Goal: Task Accomplishment & Management: Manage account settings

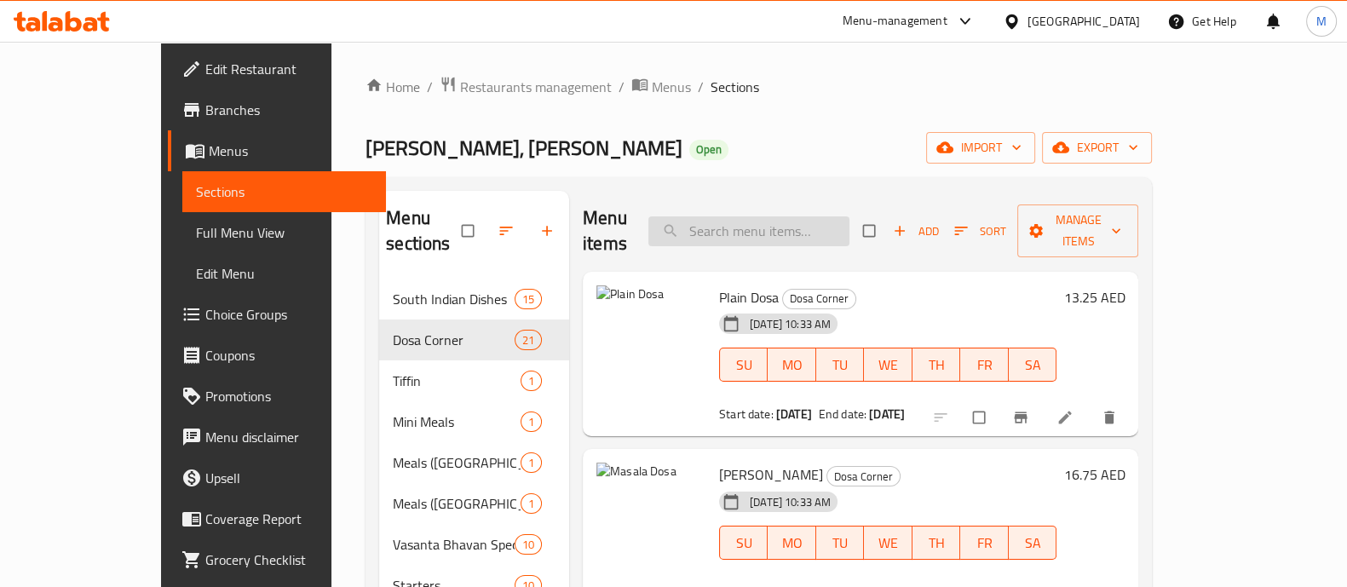
click at [812, 216] on input "search" at bounding box center [749, 231] width 201 height 30
paste input "Ghee Mysore Dosa"
type input "Ghee Mysore Dosa"
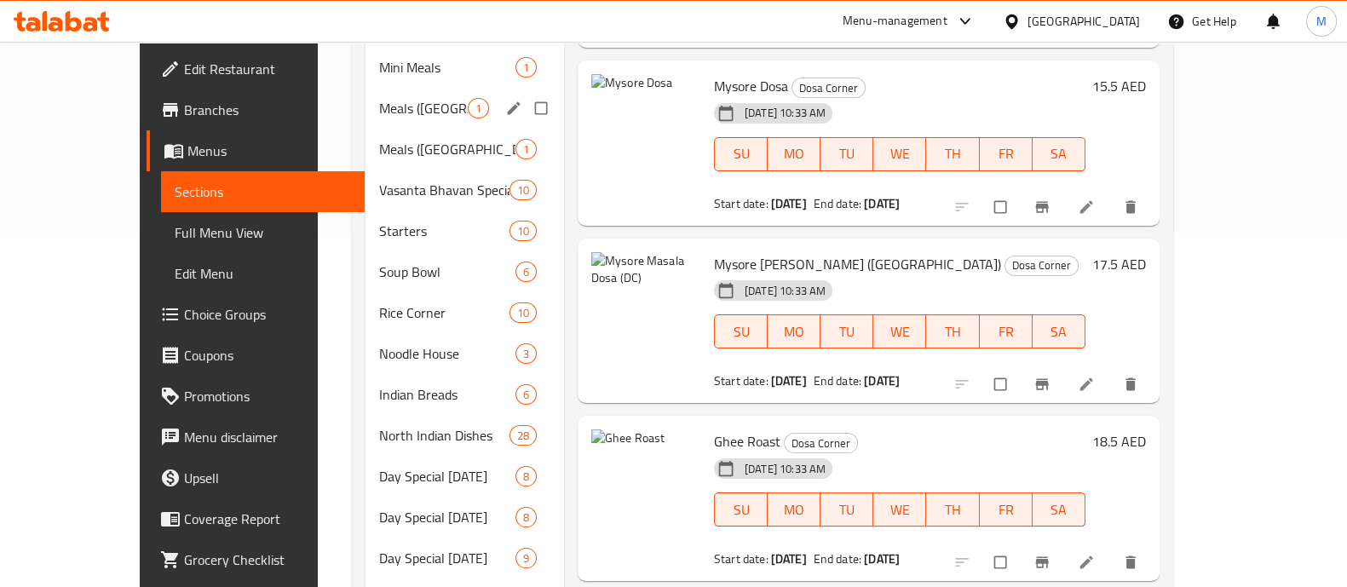
scroll to position [20, 0]
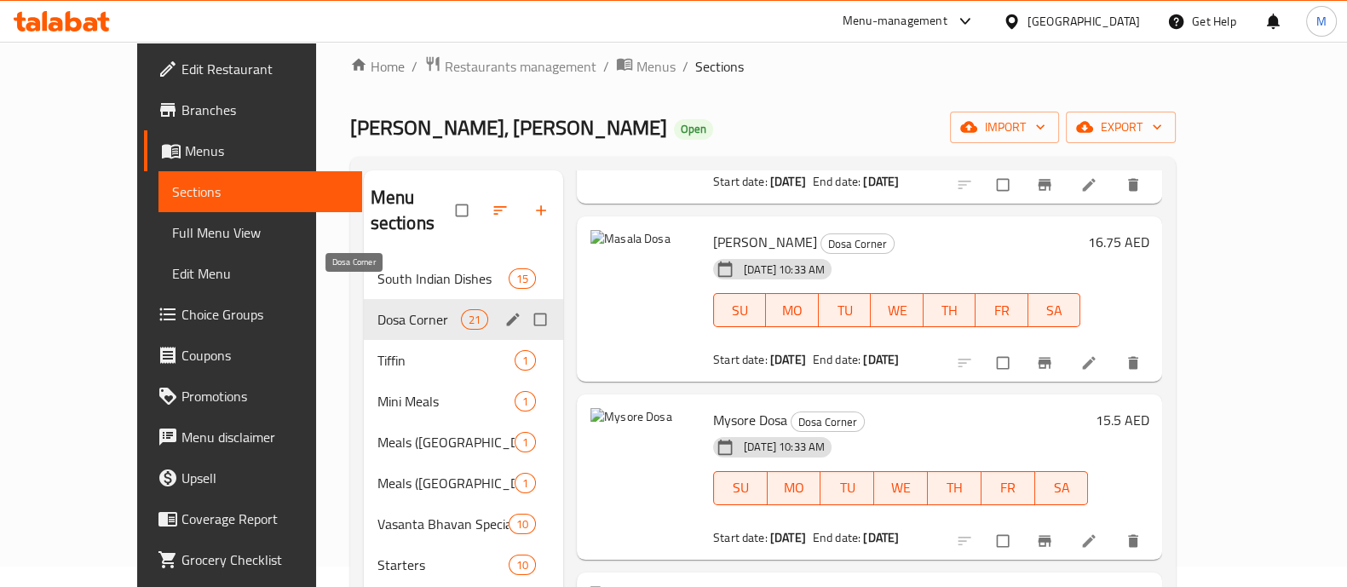
click at [378, 309] on span "Dosa Corner" at bounding box center [420, 319] width 84 height 20
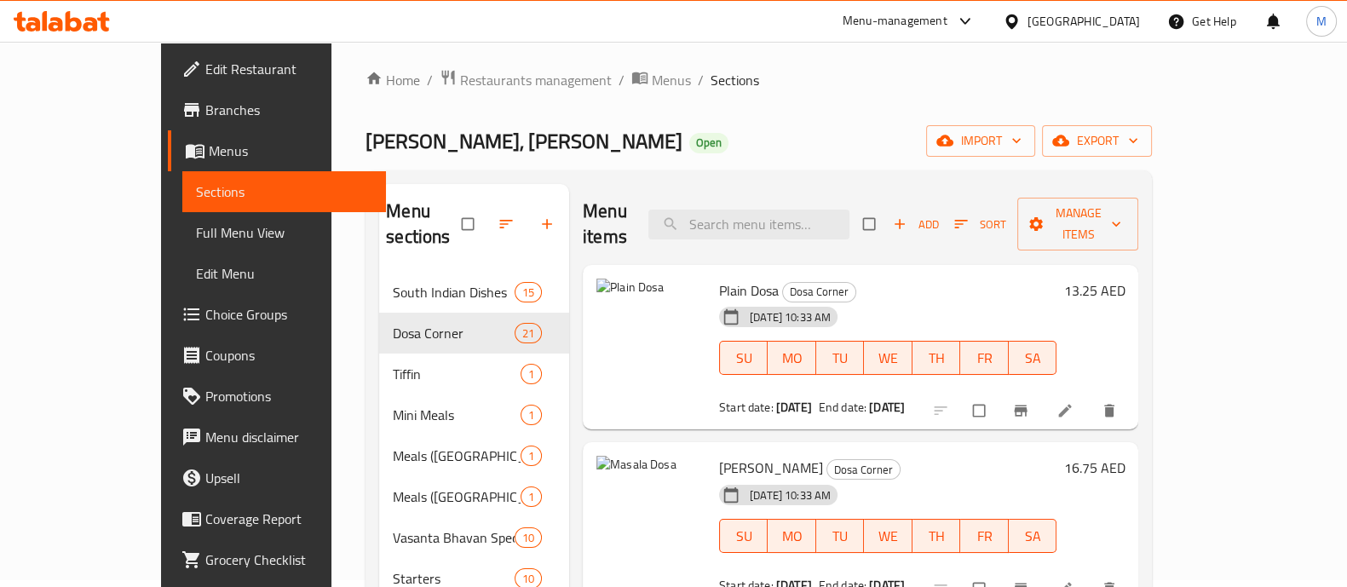
scroll to position [0, 0]
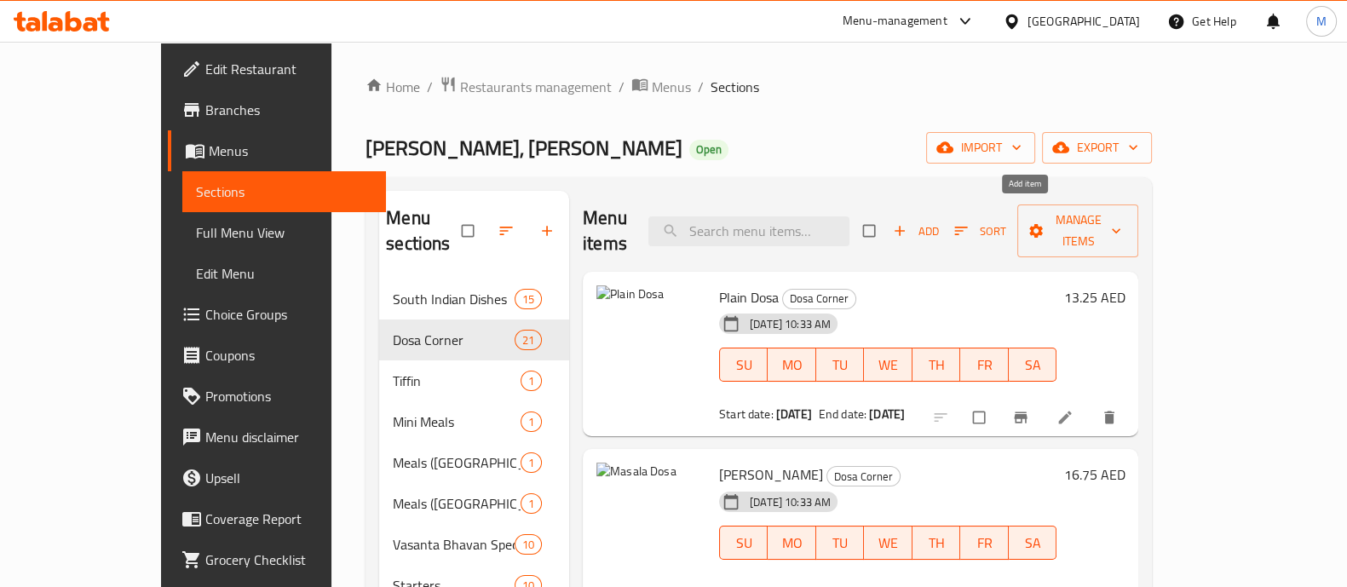
click at [908, 222] on icon "button" at bounding box center [899, 230] width 17 height 17
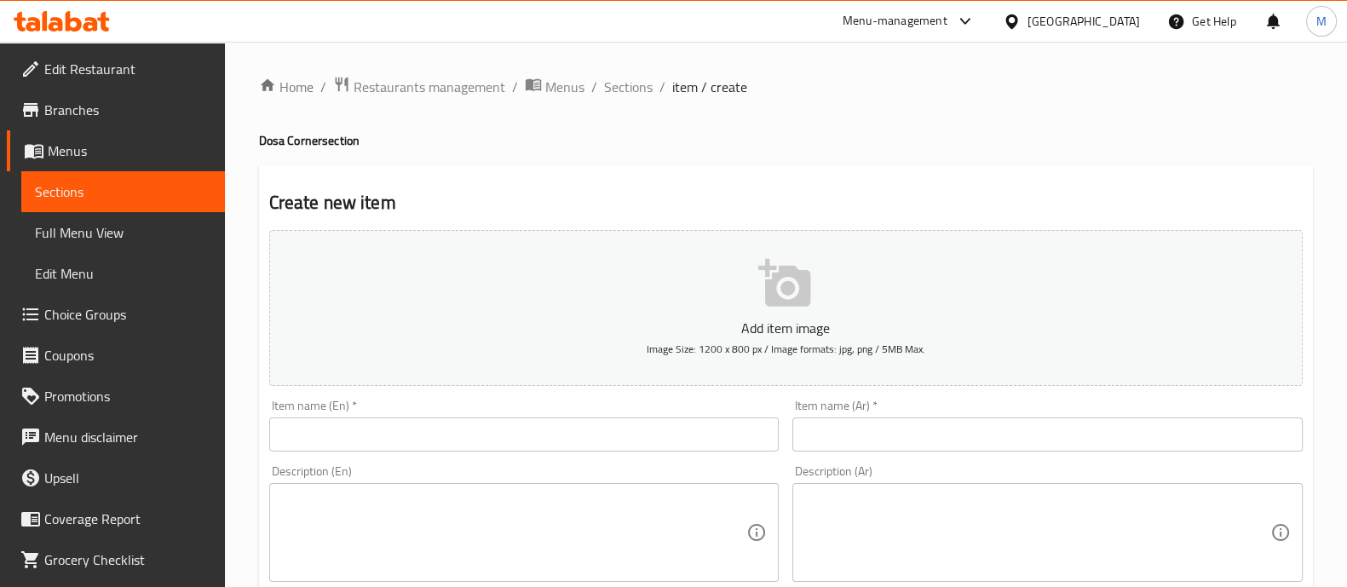
click at [437, 442] on input "text" at bounding box center [524, 435] width 510 height 34
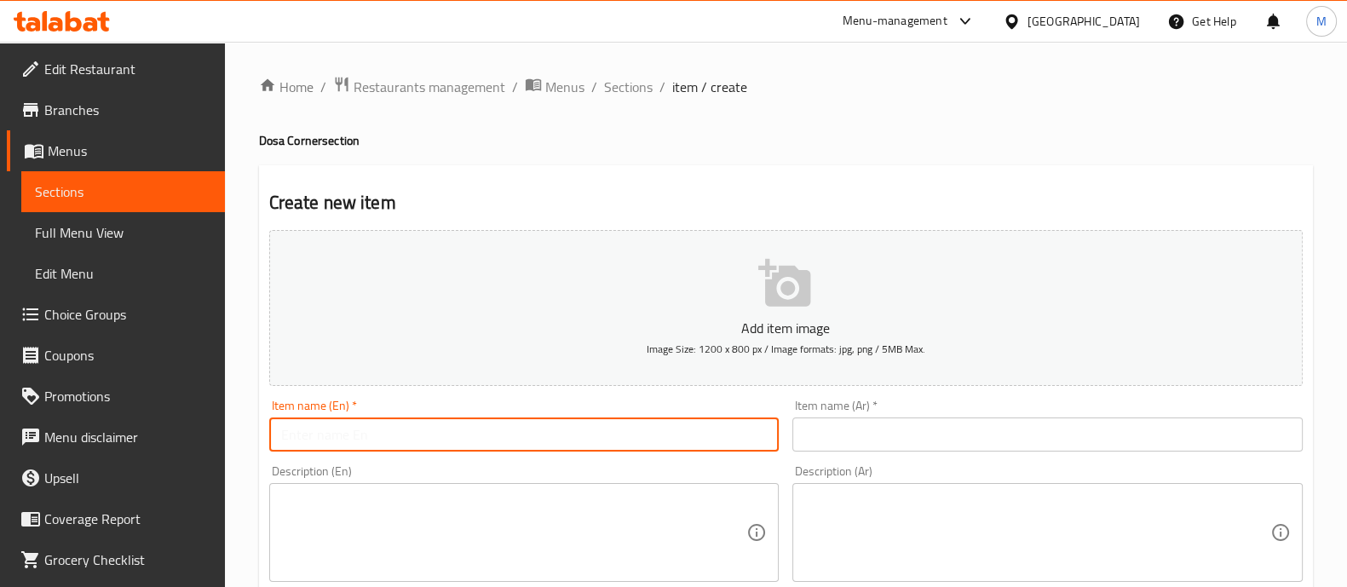
paste input "Ghee Mysore Dosa"
type input "Ghee Mysore Dosa"
click at [841, 432] on input "text" at bounding box center [1048, 435] width 510 height 34
paste input "سمن ميسور دوسا"
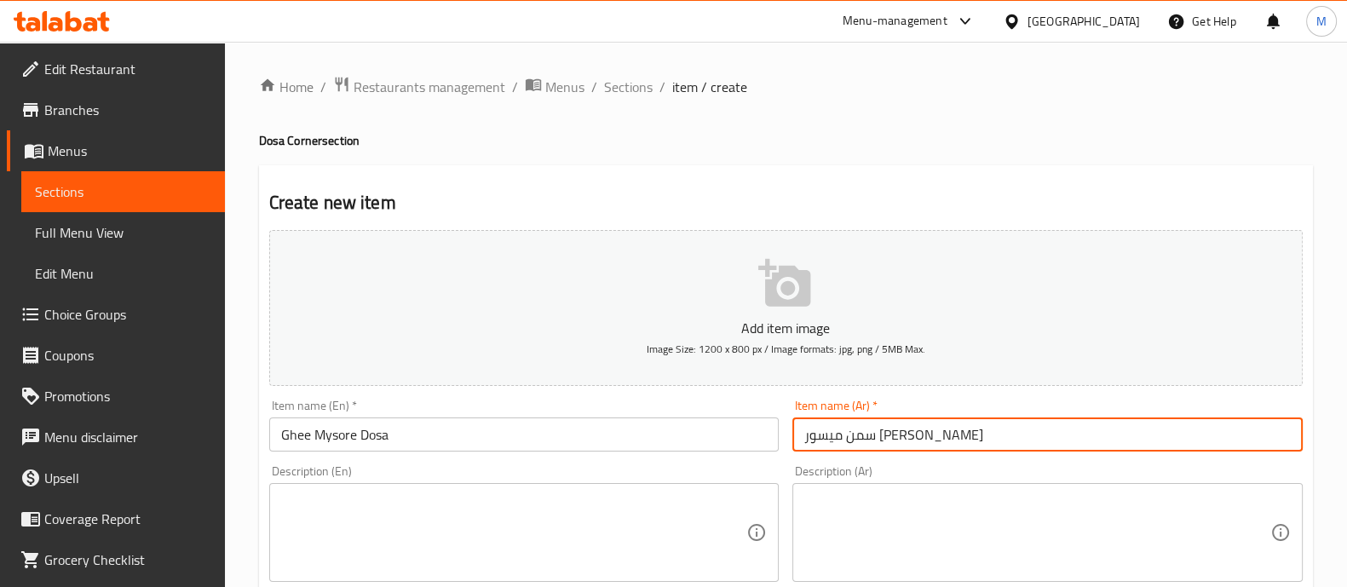
type input "سمن ميسور دوسا"
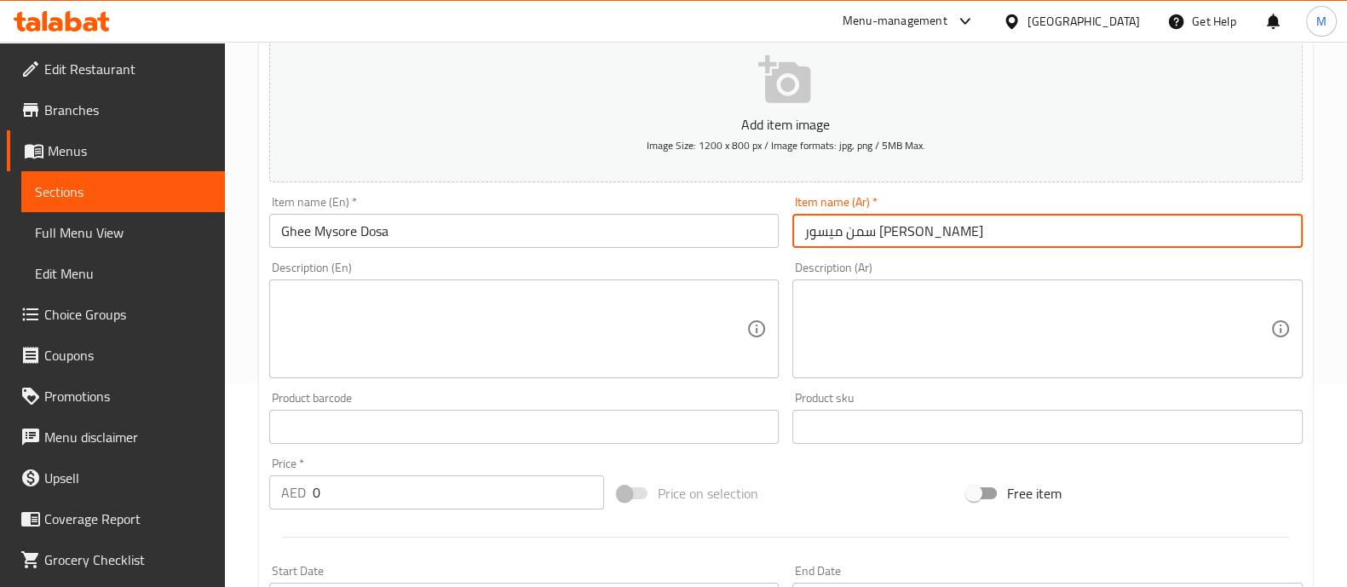
scroll to position [320, 0]
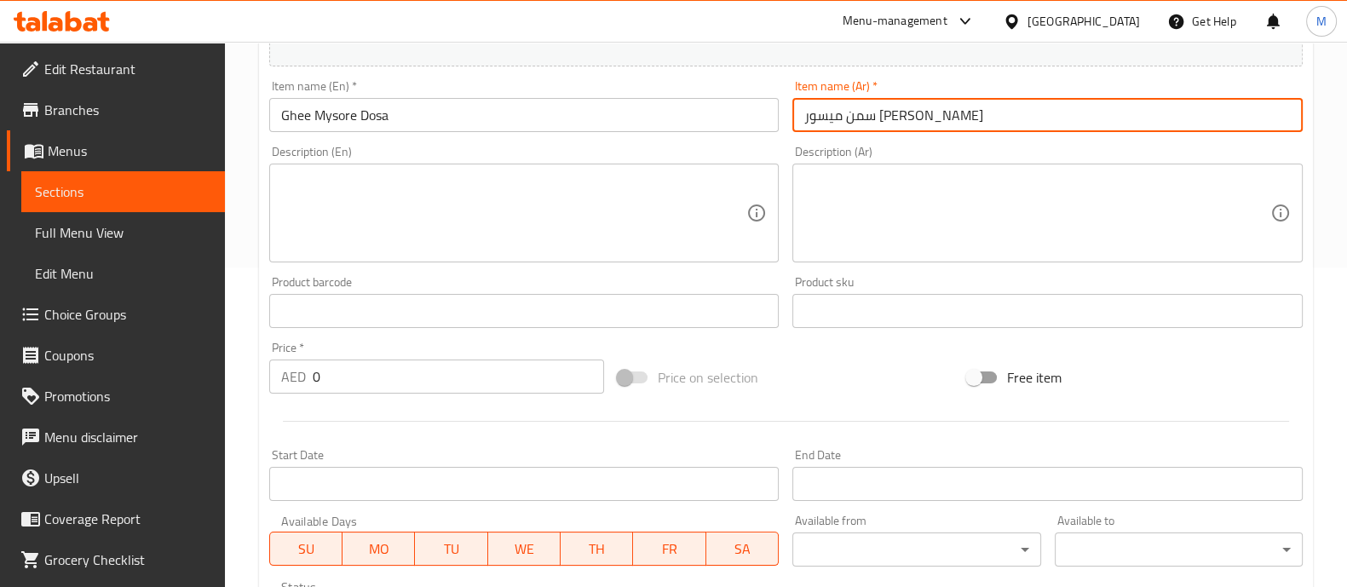
click at [384, 385] on input "0" at bounding box center [459, 377] width 292 height 34
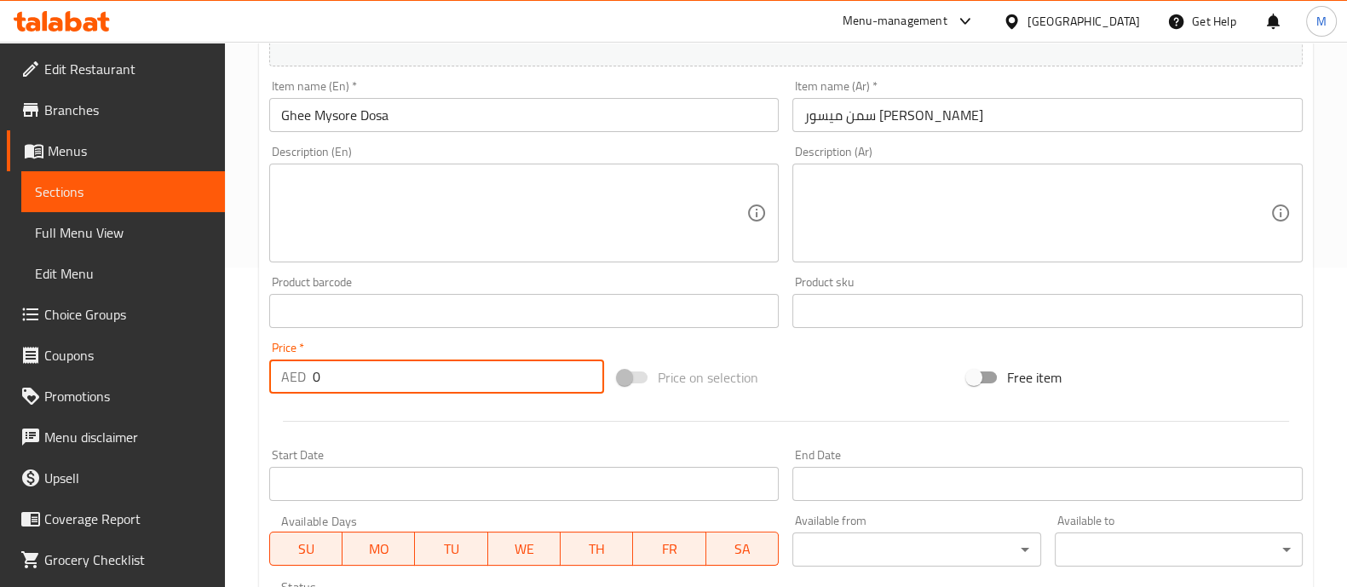
paste input "16.75"
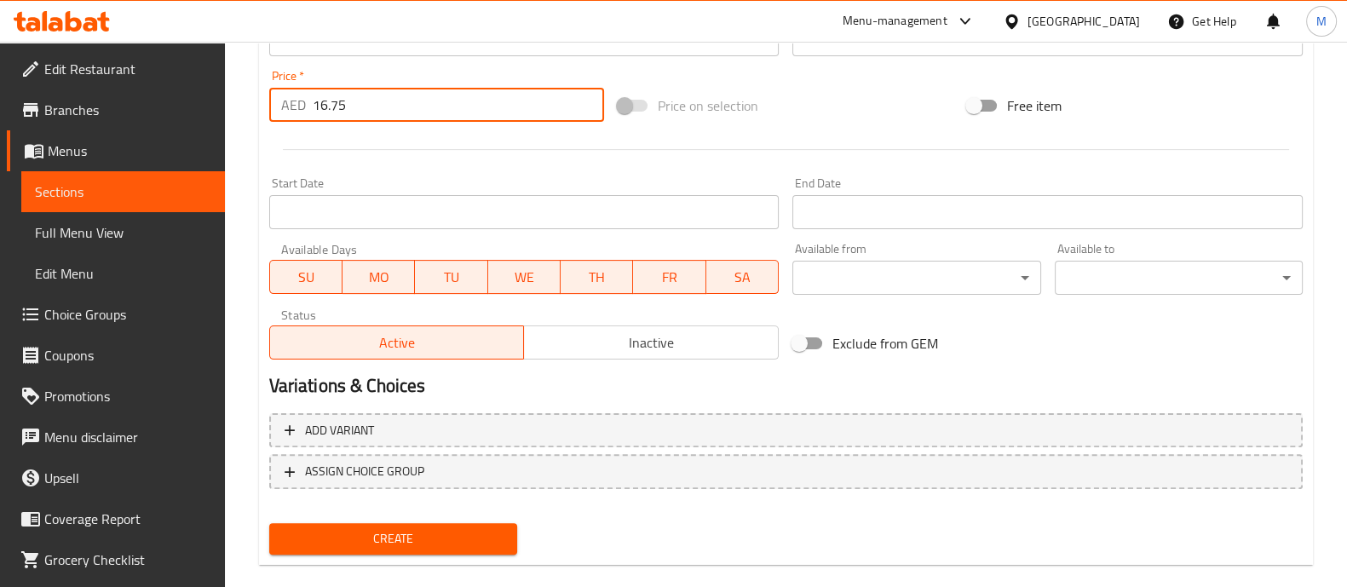
scroll to position [615, 0]
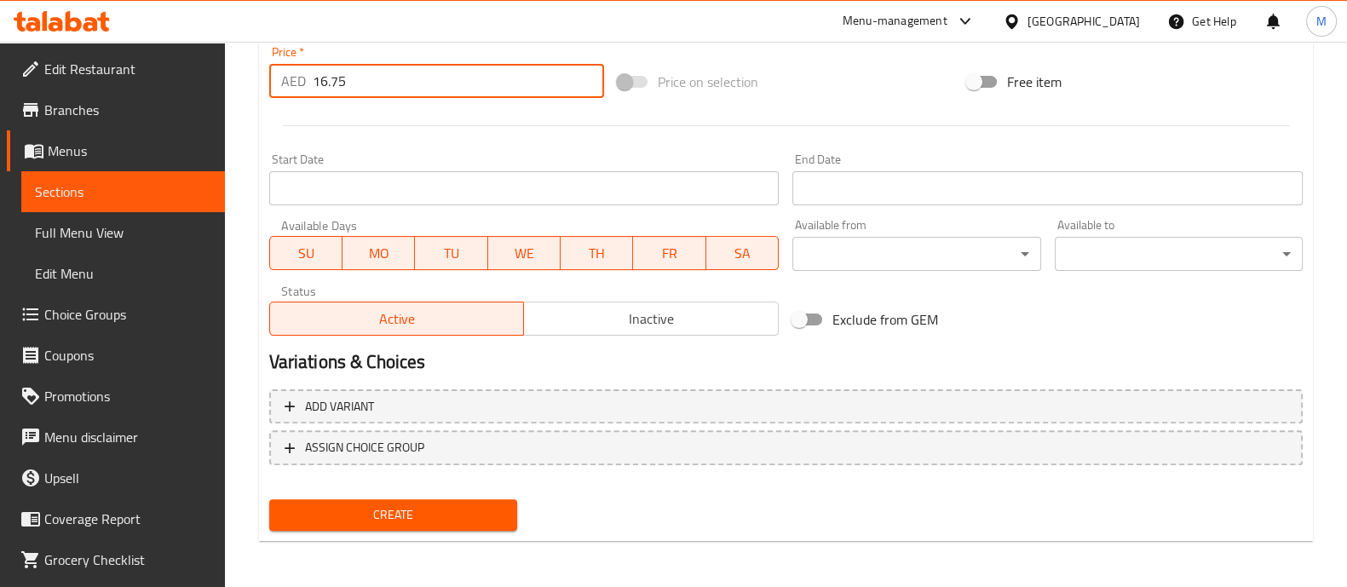
type input "16.75"
click at [611, 330] on button "Inactive" at bounding box center [651, 319] width 256 height 34
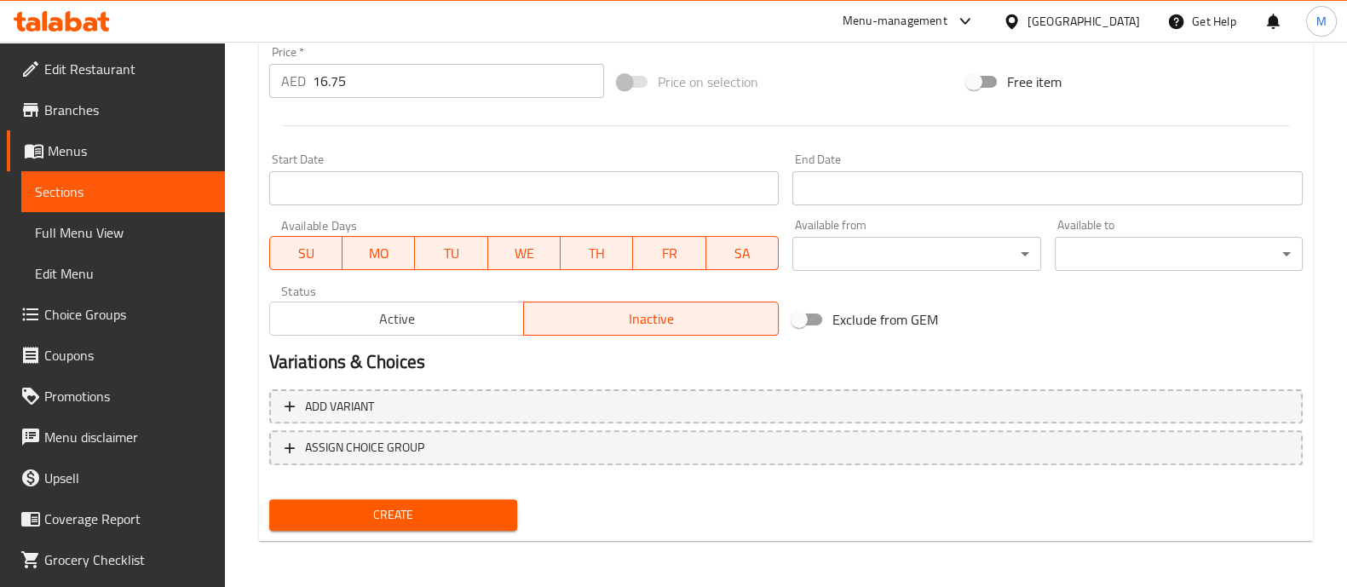
click at [440, 522] on span "Create" at bounding box center [393, 515] width 221 height 21
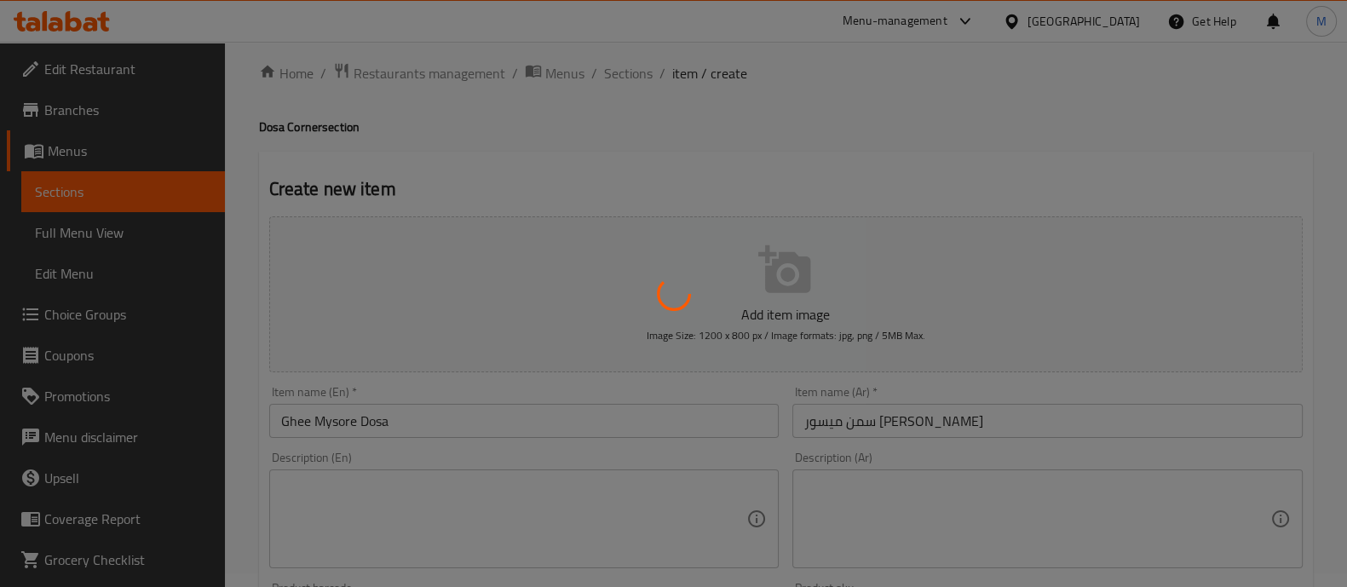
scroll to position [0, 0]
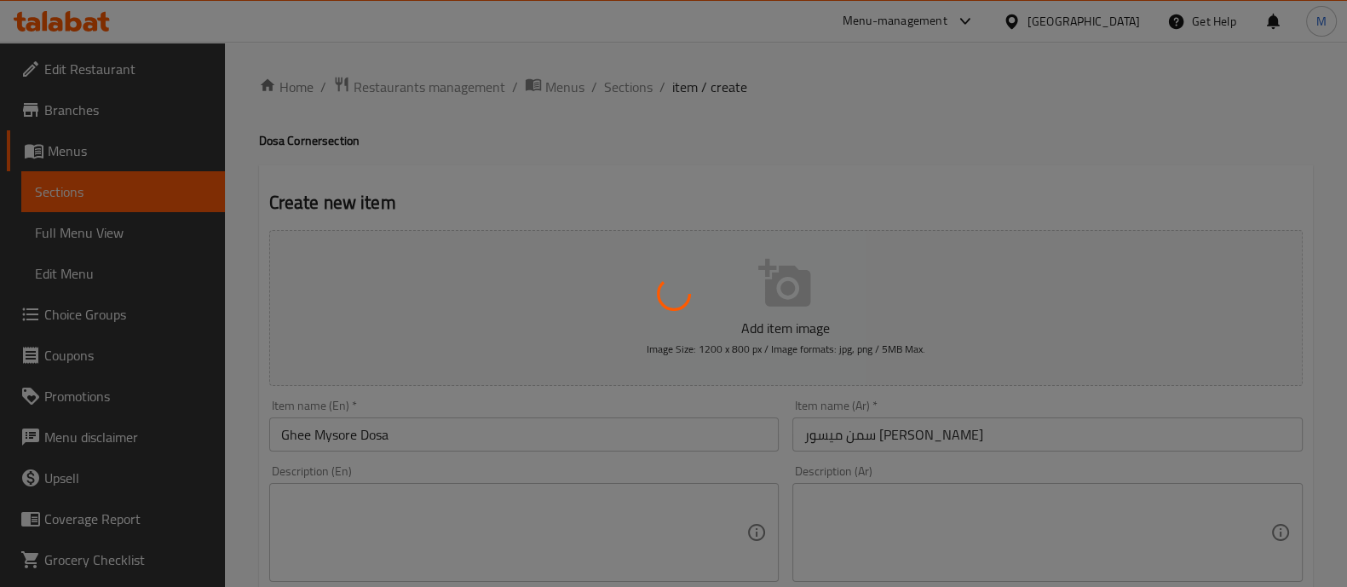
click at [396, 80] on div at bounding box center [673, 293] width 1347 height 587
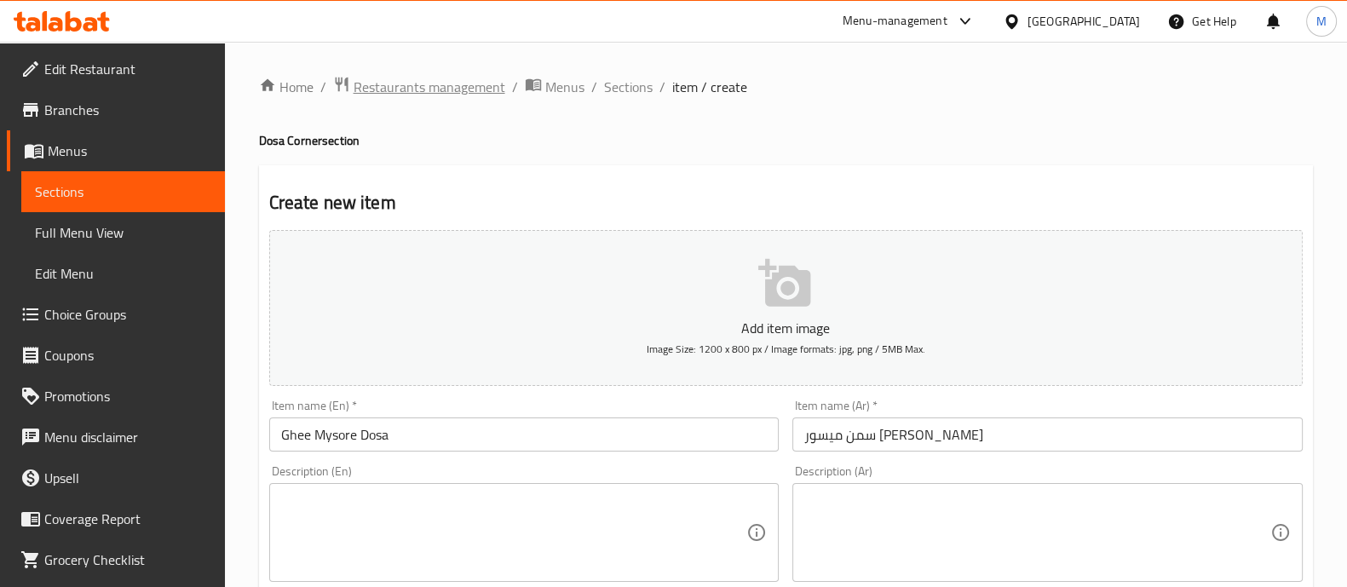
click at [409, 84] on span "Restaurants management" at bounding box center [430, 87] width 152 height 20
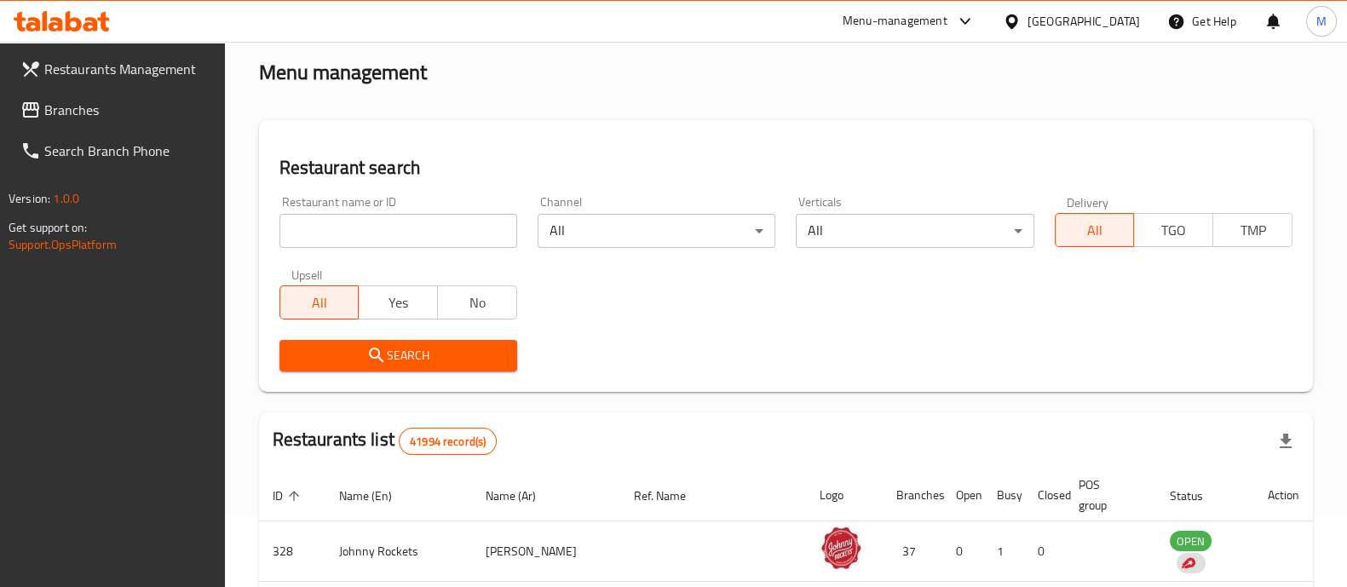
scroll to position [71, 0]
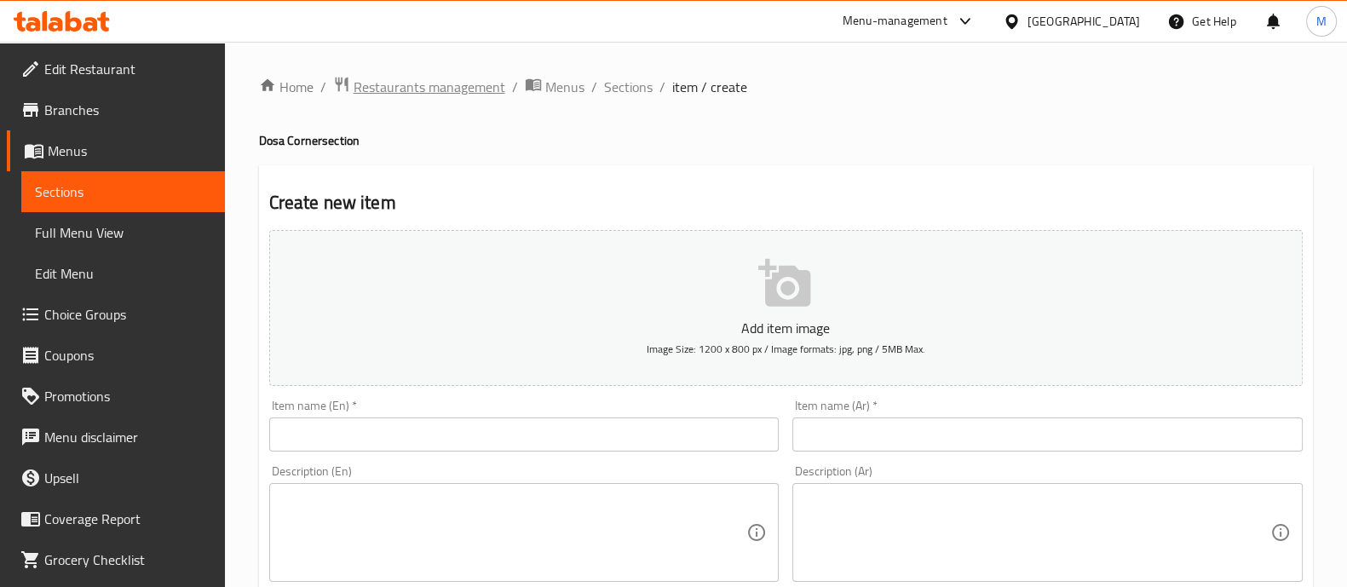
click at [388, 80] on span "Restaurants management" at bounding box center [430, 87] width 152 height 20
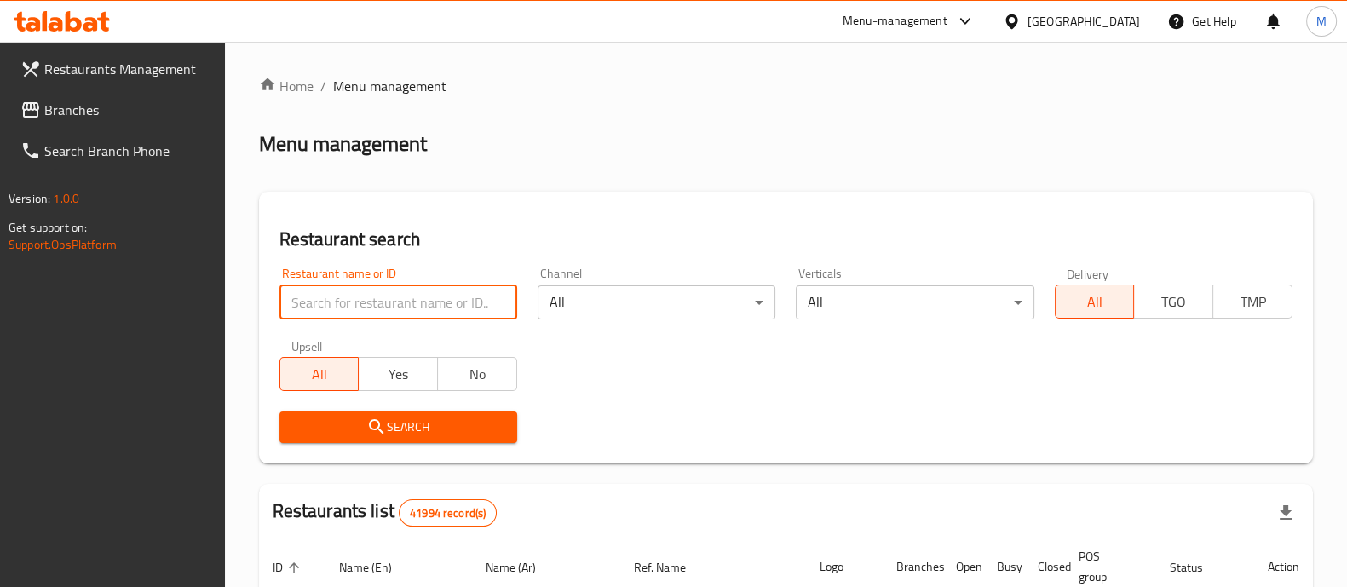
click at [362, 308] on input "search" at bounding box center [399, 302] width 238 height 34
paste input "656919"
type input "656919"
click button "Search" at bounding box center [399, 428] width 238 height 32
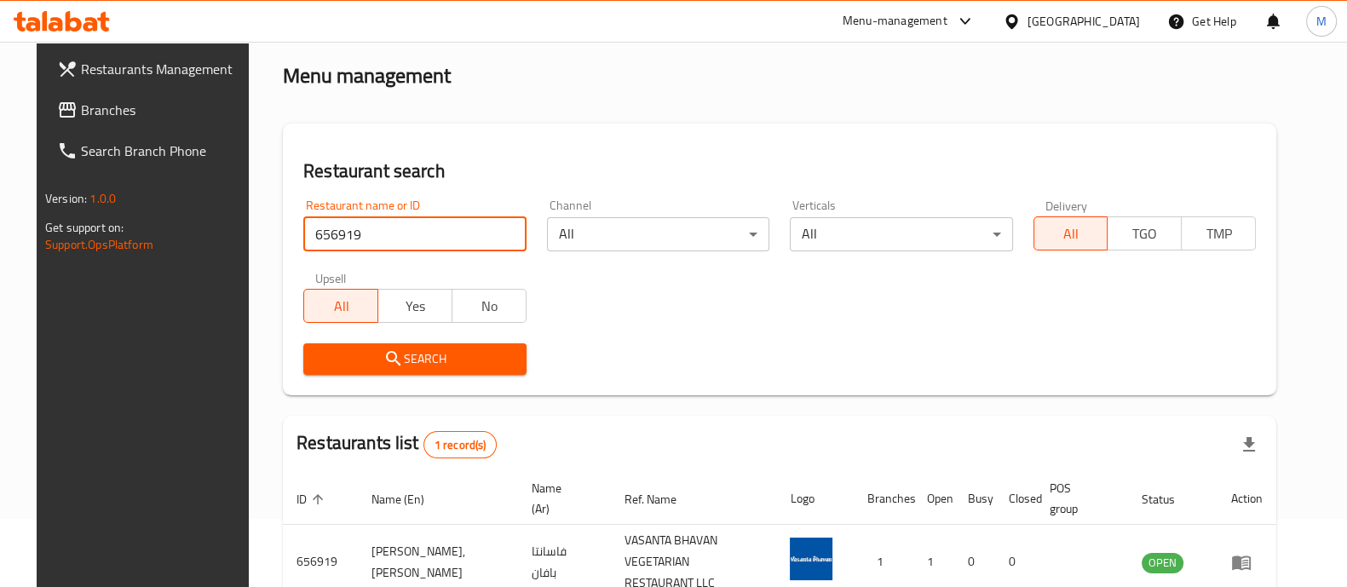
scroll to position [159, 0]
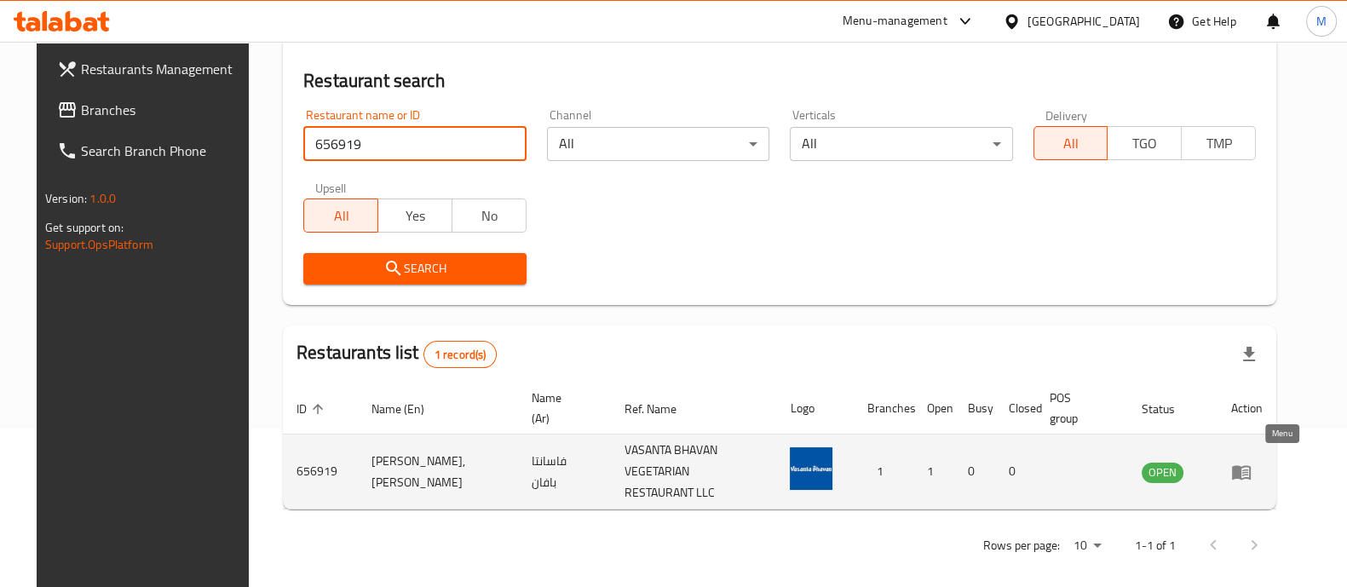
click at [1252, 471] on icon "enhanced table" at bounding box center [1241, 472] width 20 height 20
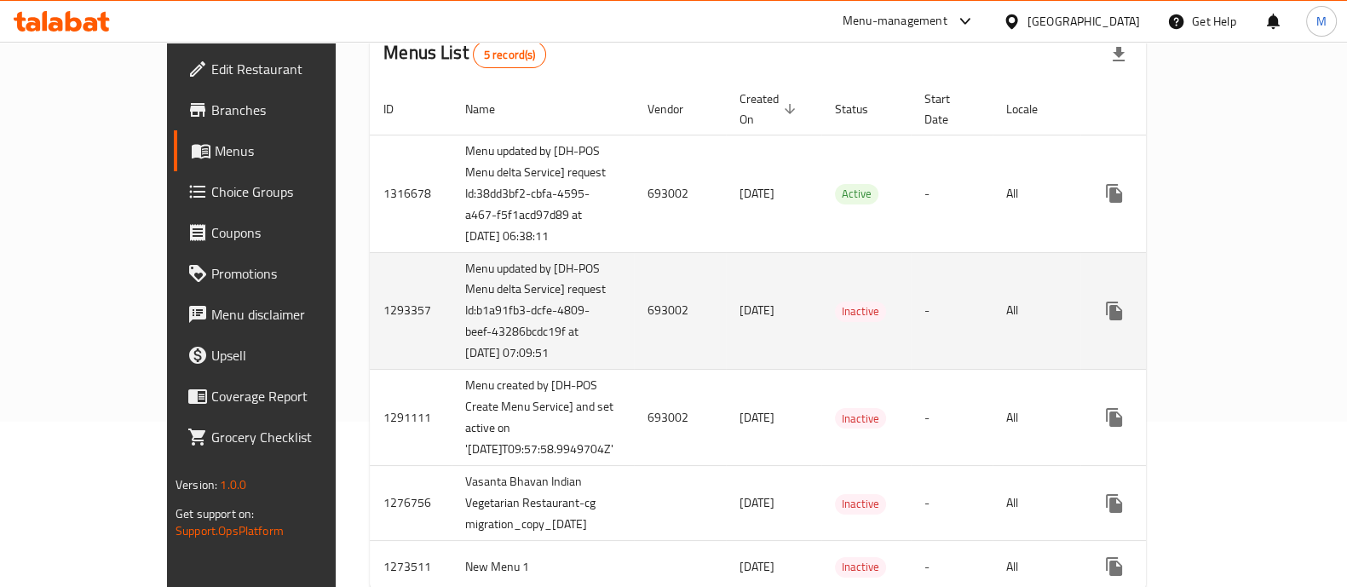
scroll to position [177, 0]
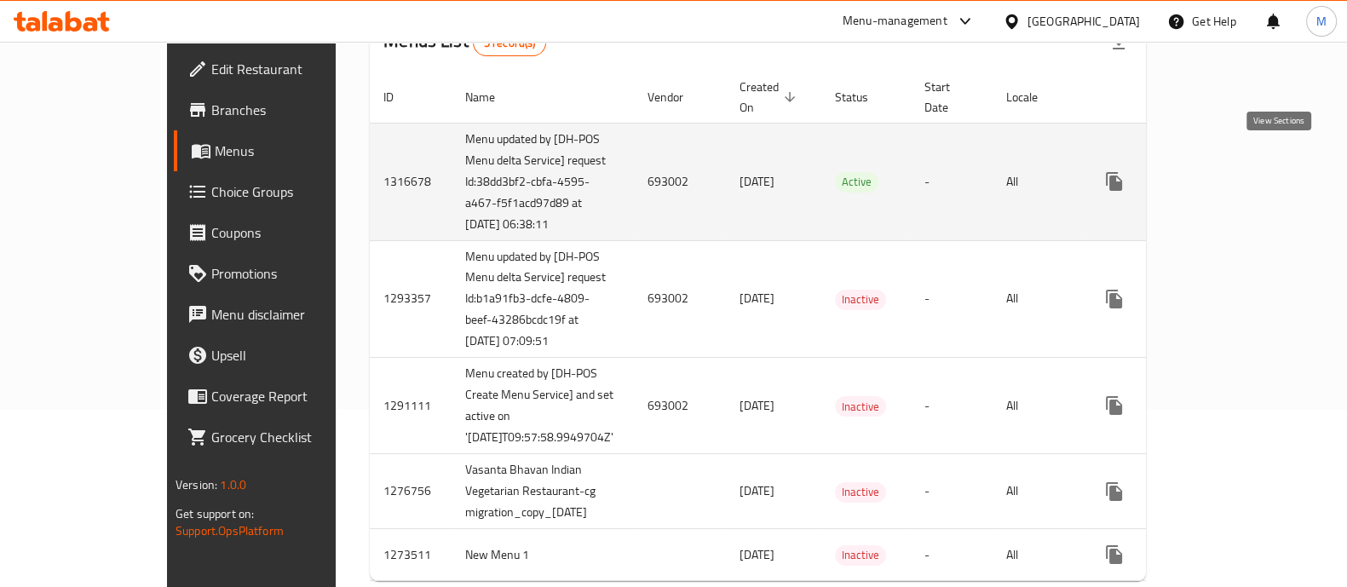
click at [1248, 171] on icon "enhanced table" at bounding box center [1237, 181] width 20 height 20
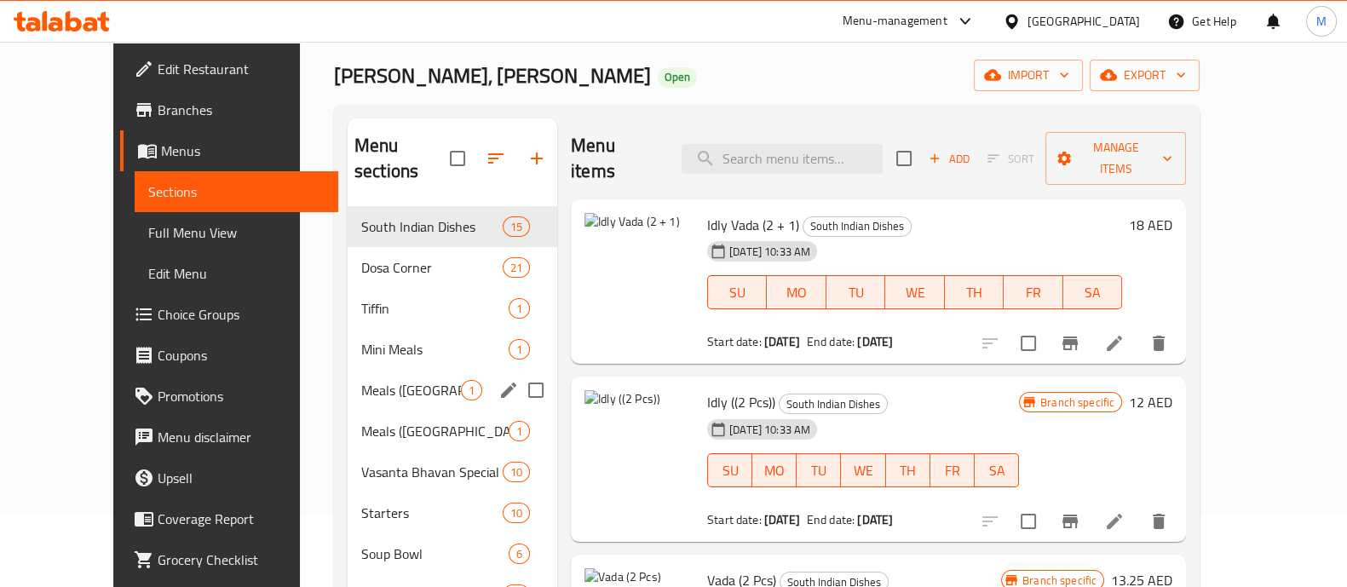
scroll to position [71, 0]
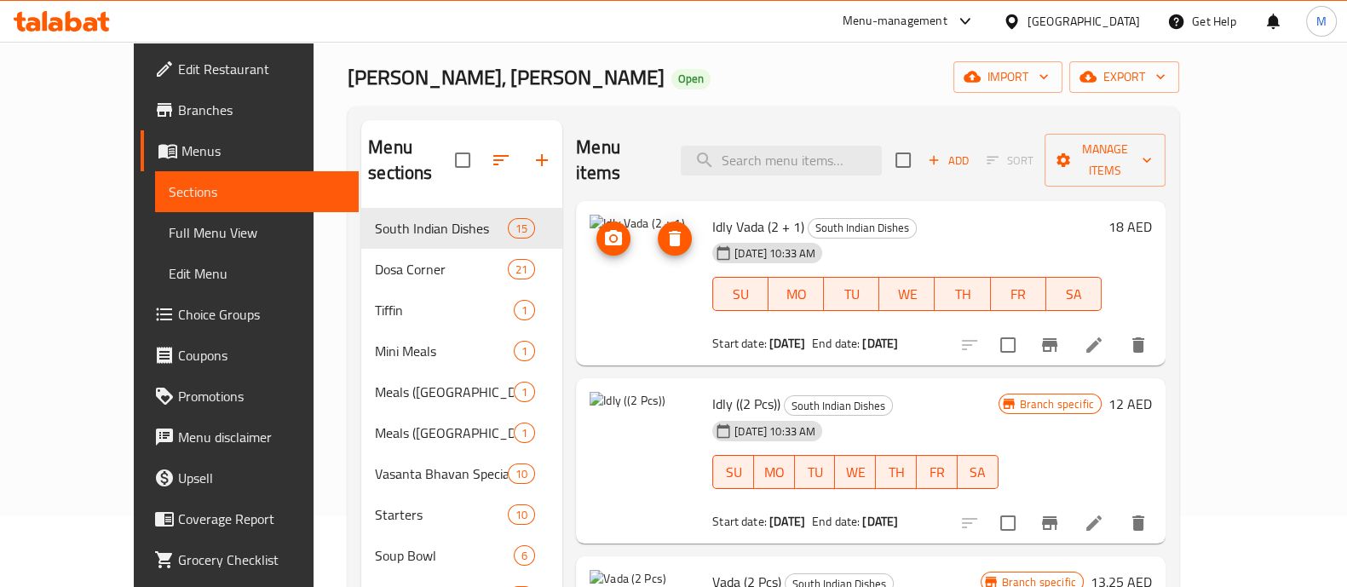
click at [613, 228] on img at bounding box center [644, 269] width 109 height 109
drag, startPoint x: 584, startPoint y: 257, endPoint x: 248, endPoint y: 236, distance: 336.4
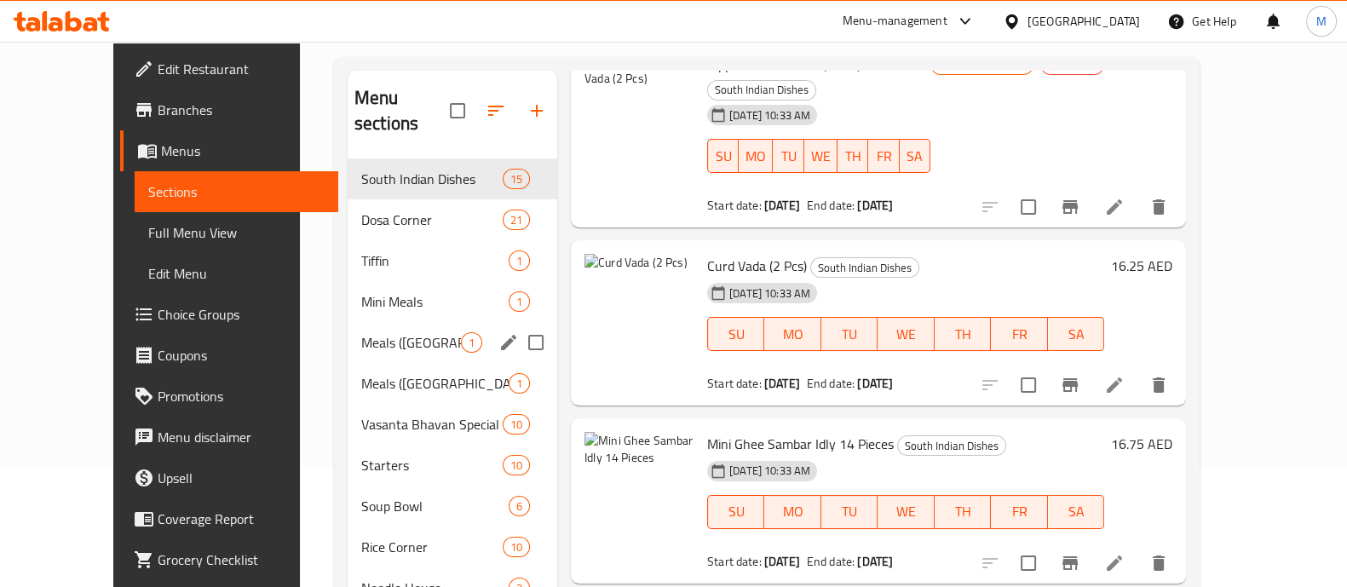
scroll to position [149, 0]
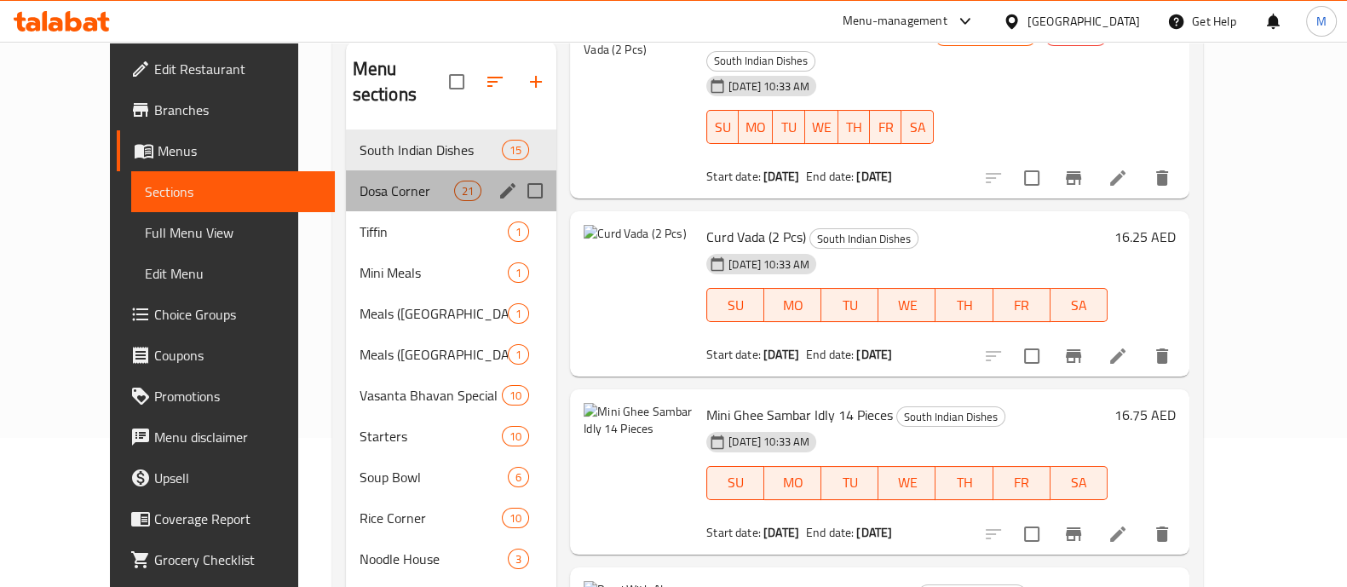
click at [359, 175] on div "Dosa Corner 21" at bounding box center [451, 190] width 211 height 41
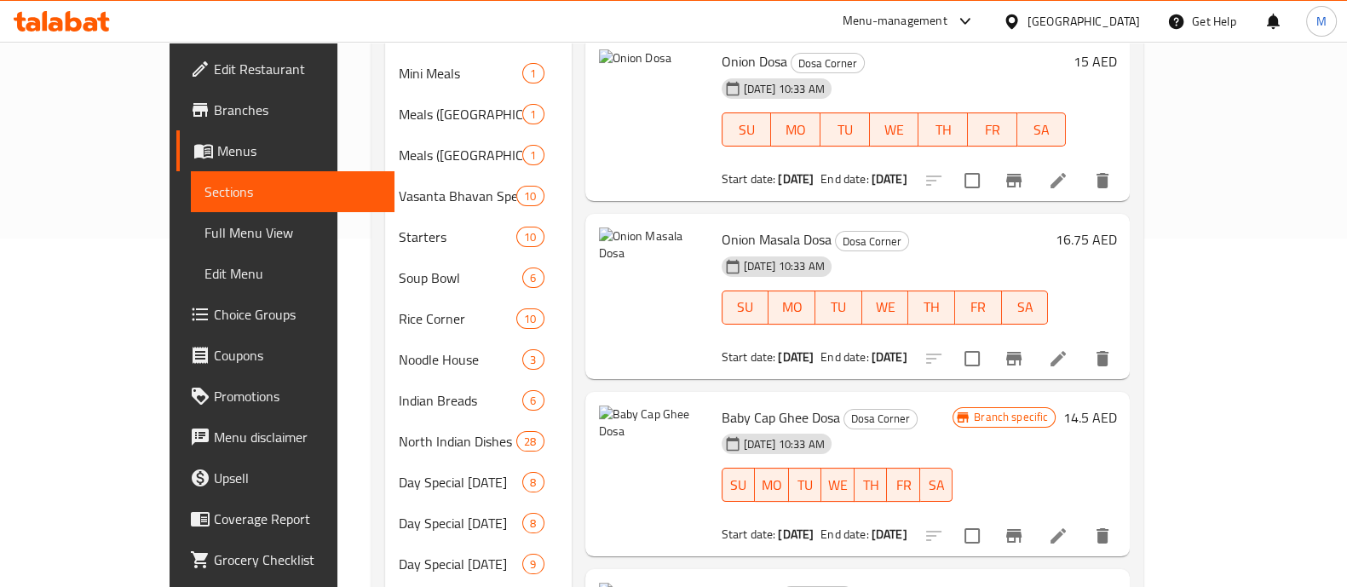
scroll to position [398, 0]
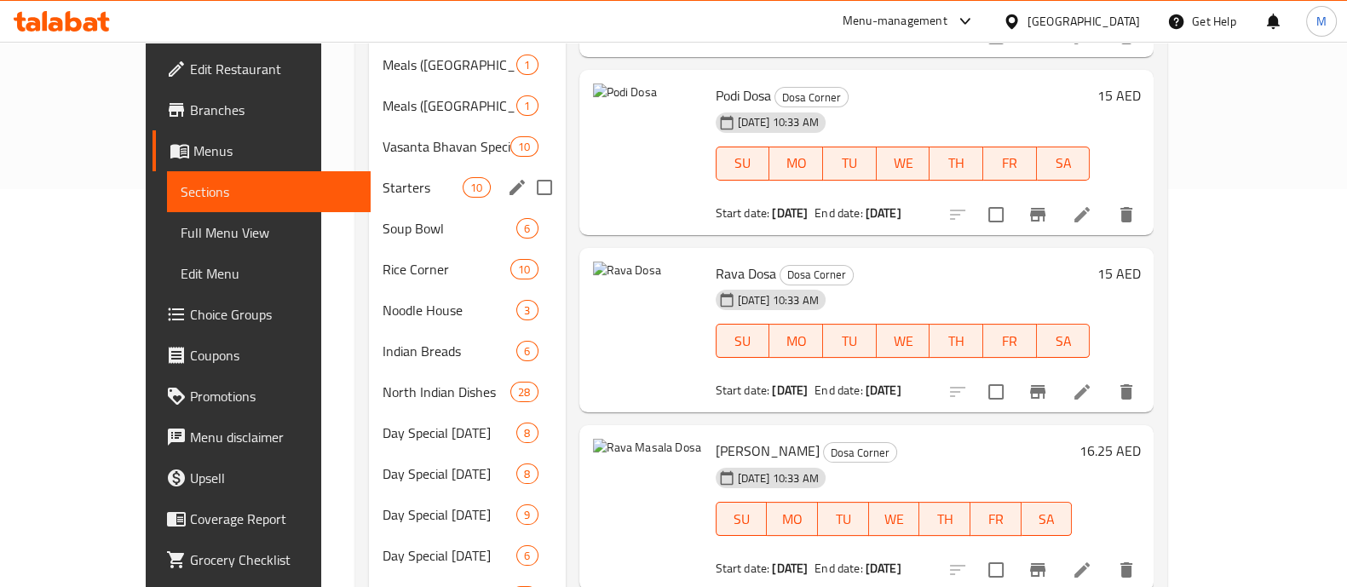
click at [369, 180] on div "Starters 10" at bounding box center [467, 187] width 196 height 41
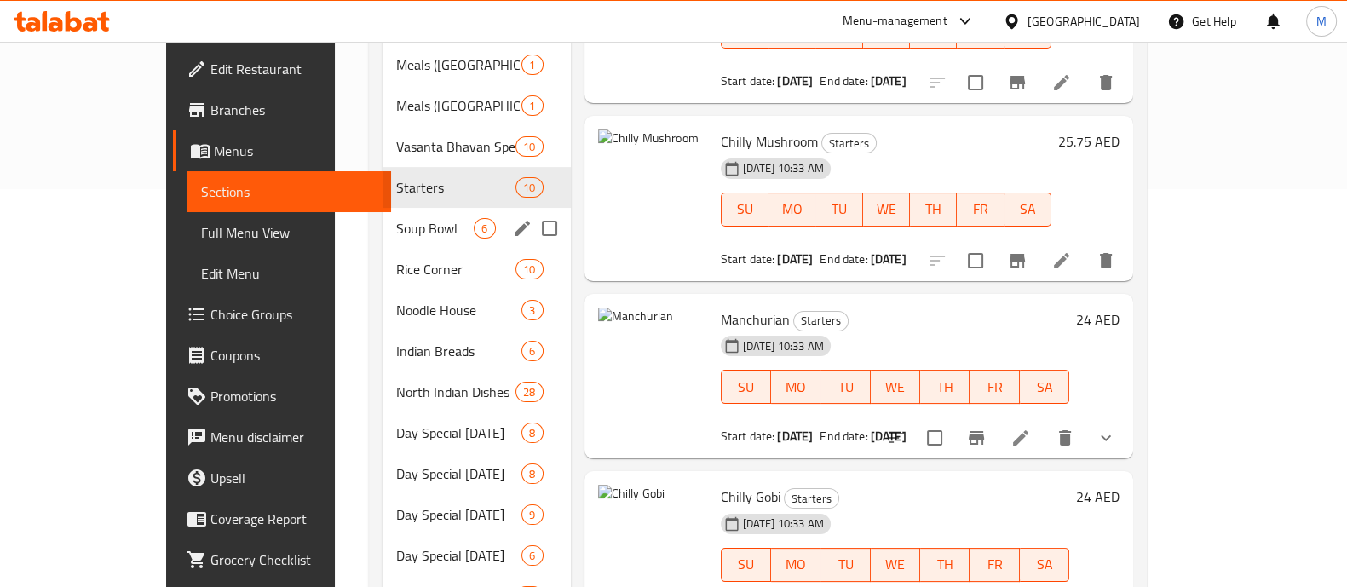
scroll to position [647, 0]
click at [396, 300] on span "Noodle House" at bounding box center [435, 310] width 78 height 20
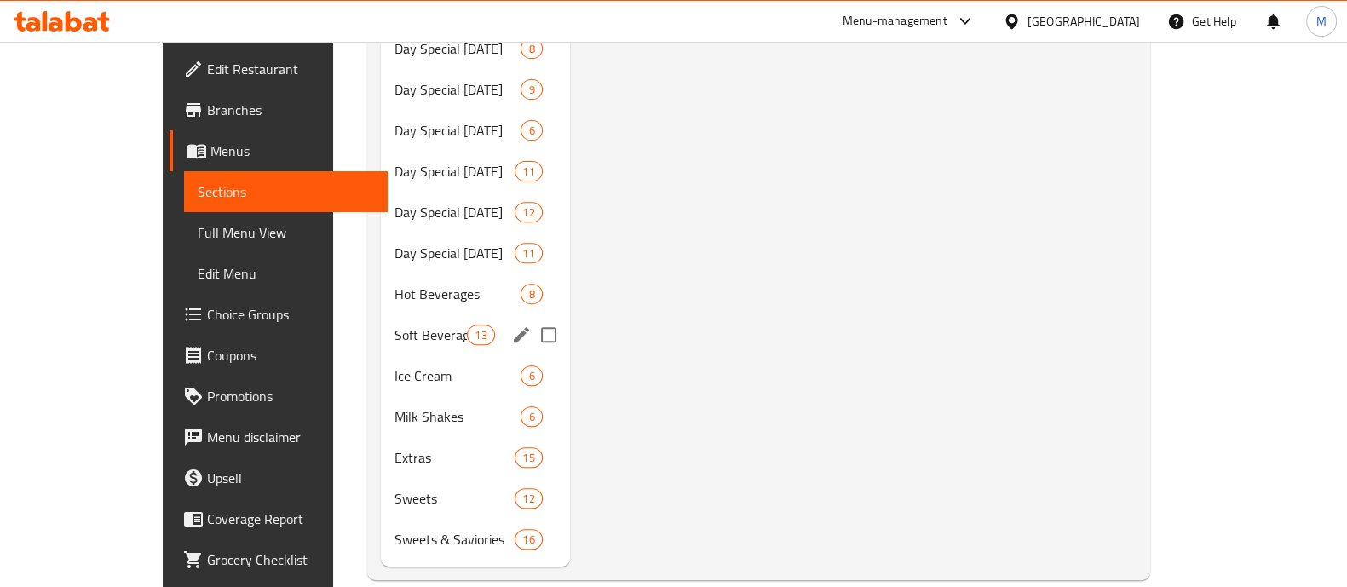
scroll to position [824, 0]
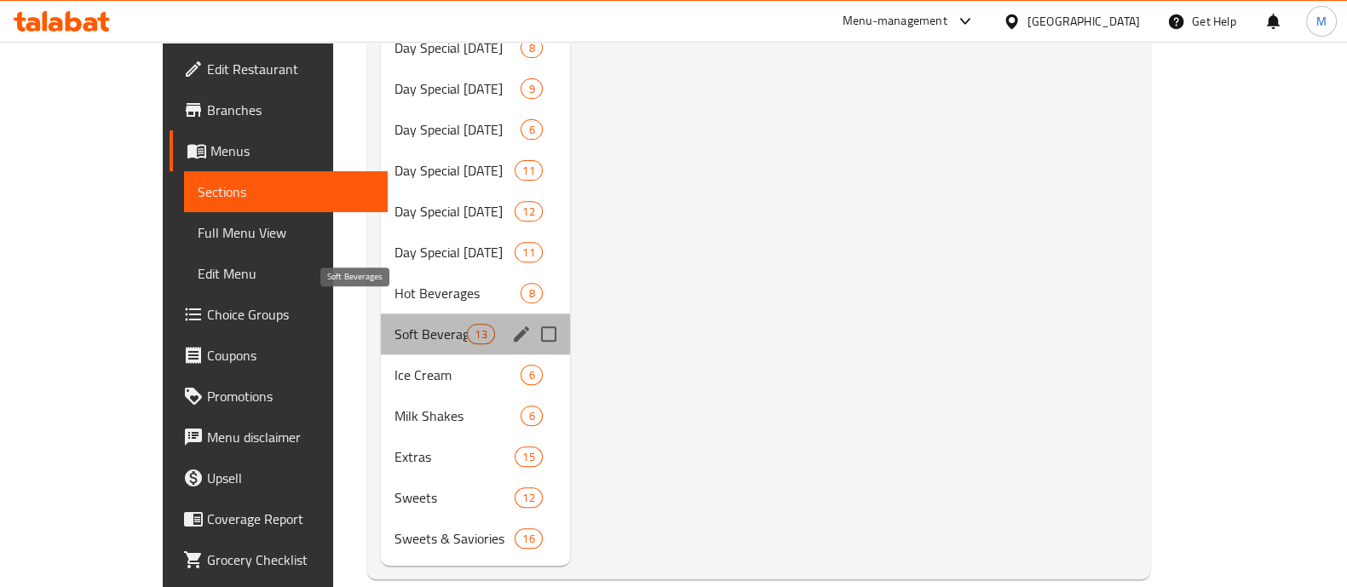
click at [395, 324] on span "Soft Beverages" at bounding box center [431, 334] width 72 height 20
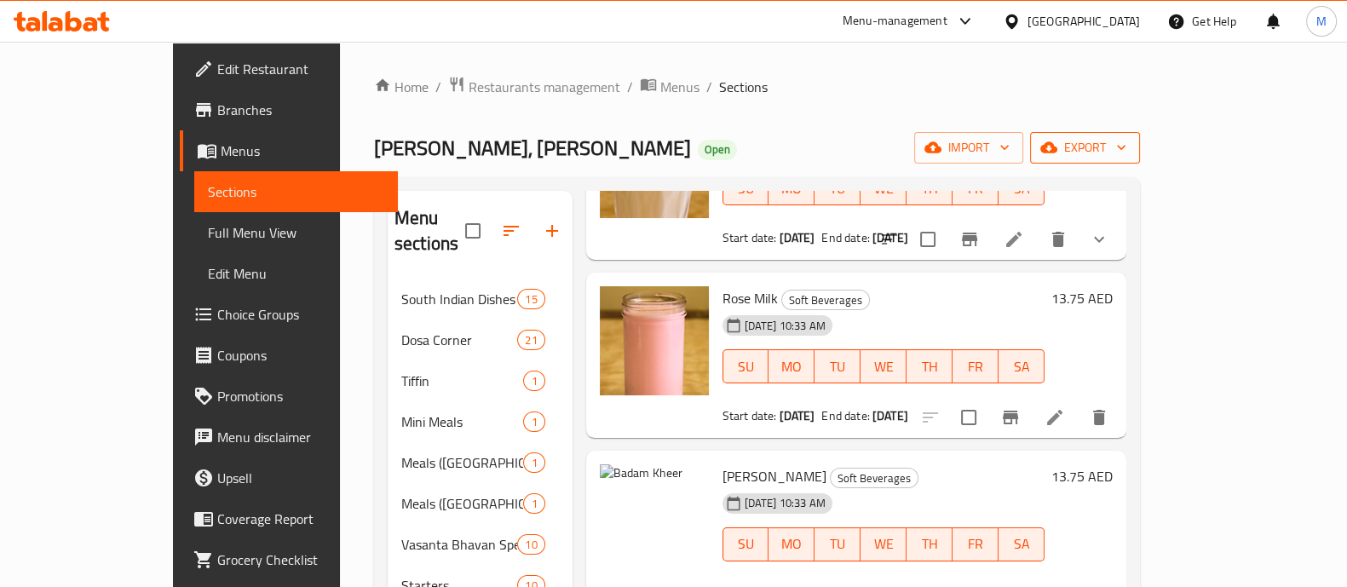
click at [1140, 160] on button "export" at bounding box center [1085, 148] width 110 height 32
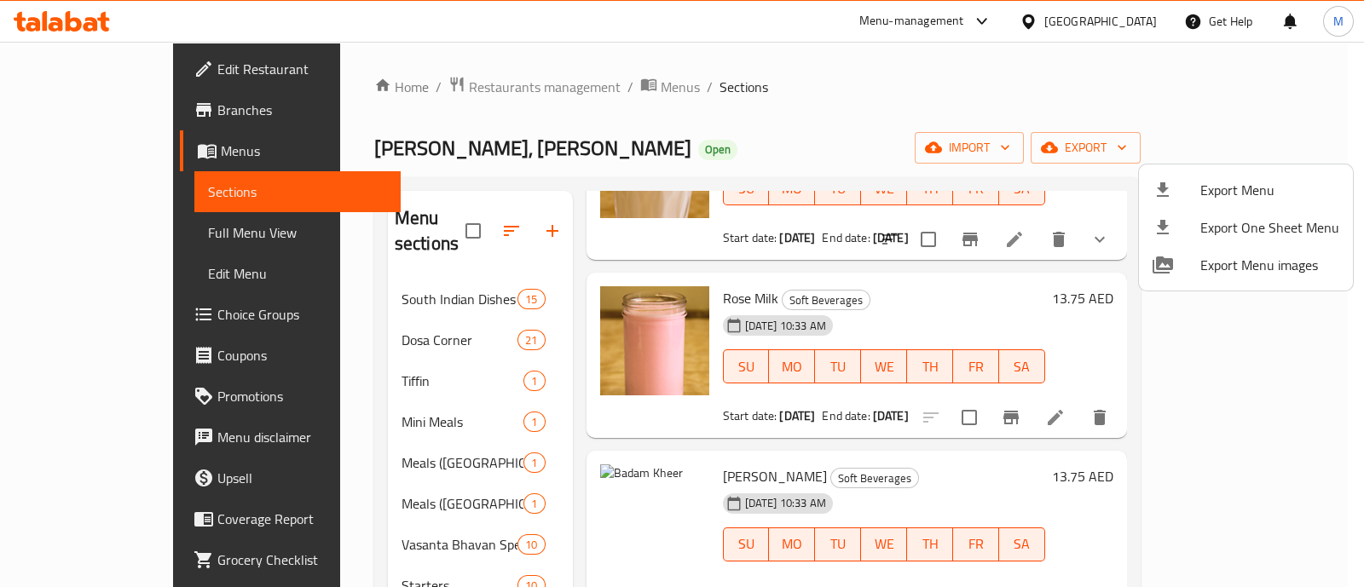
click at [1282, 173] on li "Export Menu" at bounding box center [1246, 189] width 214 height 37
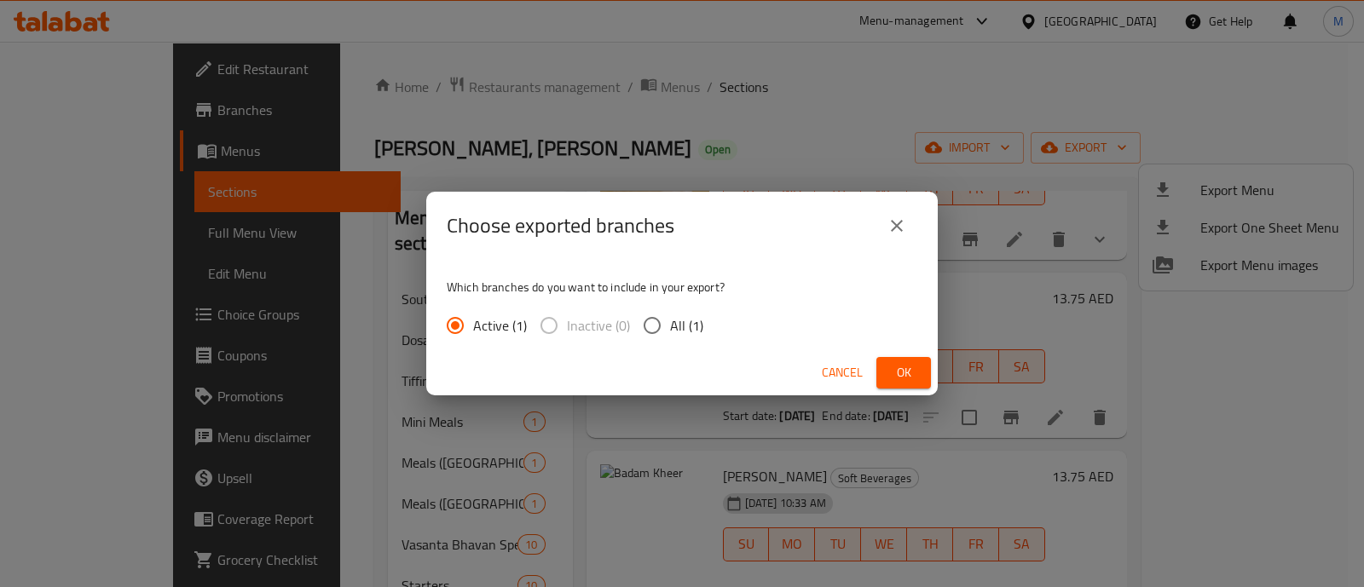
click at [680, 322] on span "All (1)" at bounding box center [686, 325] width 33 height 20
click at [670, 322] on input "All (1)" at bounding box center [652, 326] width 36 height 36
radio input "true"
click at [890, 366] on span "Ok" at bounding box center [903, 372] width 27 height 21
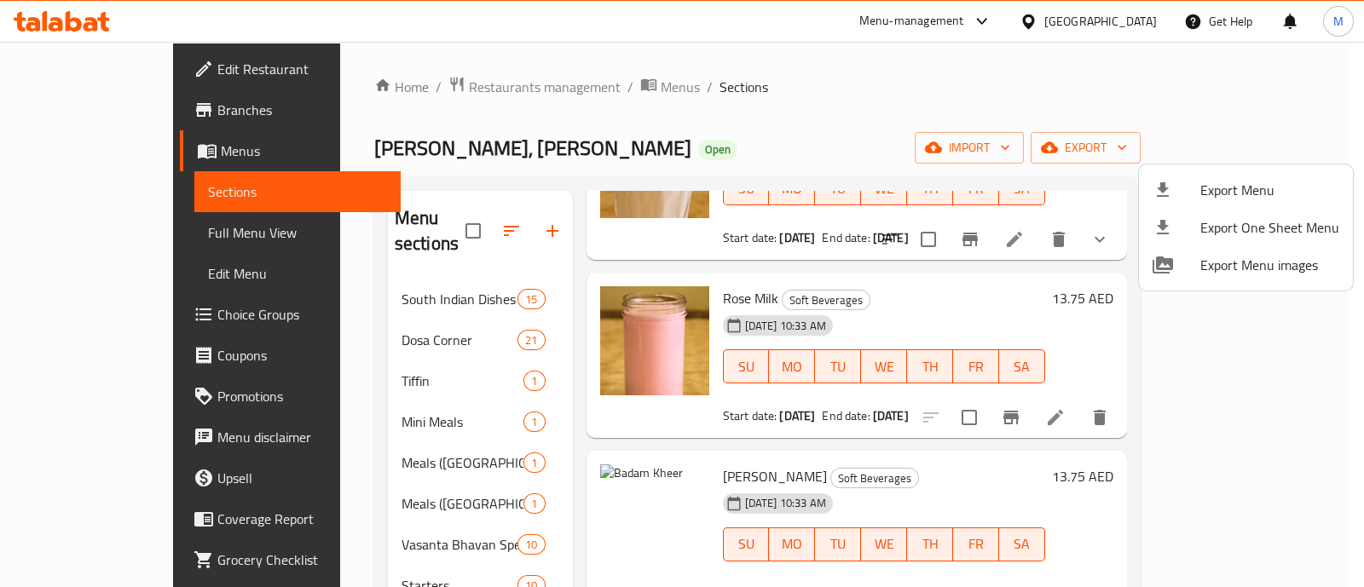
click at [709, 141] on div at bounding box center [682, 293] width 1364 height 587
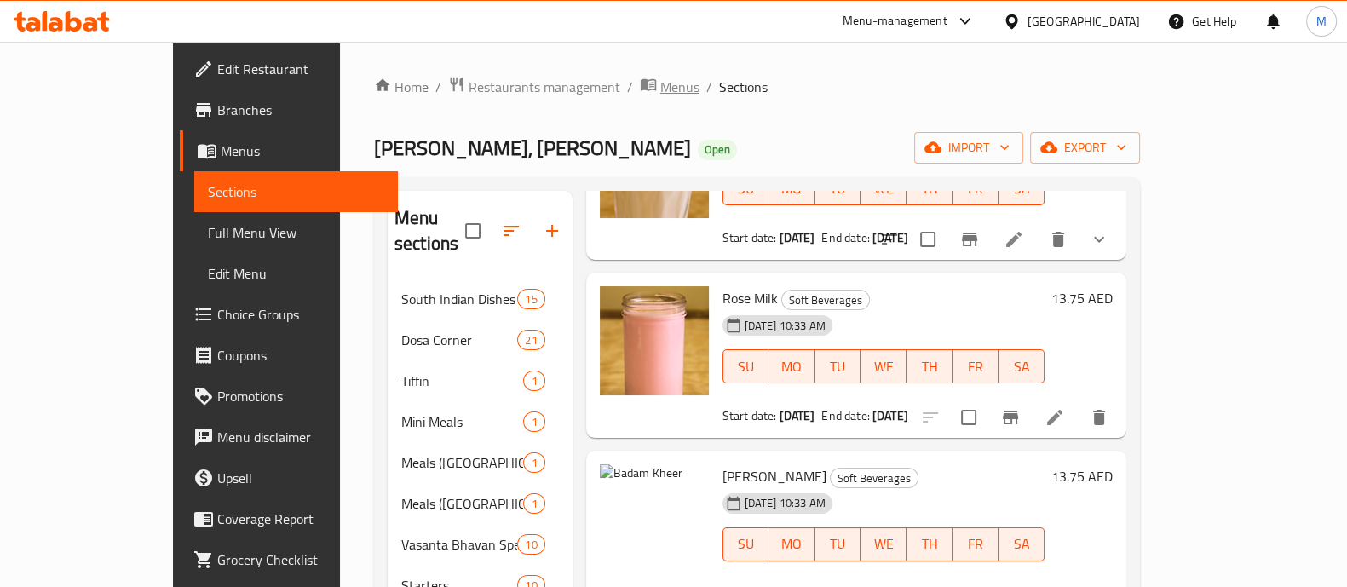
click at [660, 86] on span "Menus" at bounding box center [679, 87] width 39 height 20
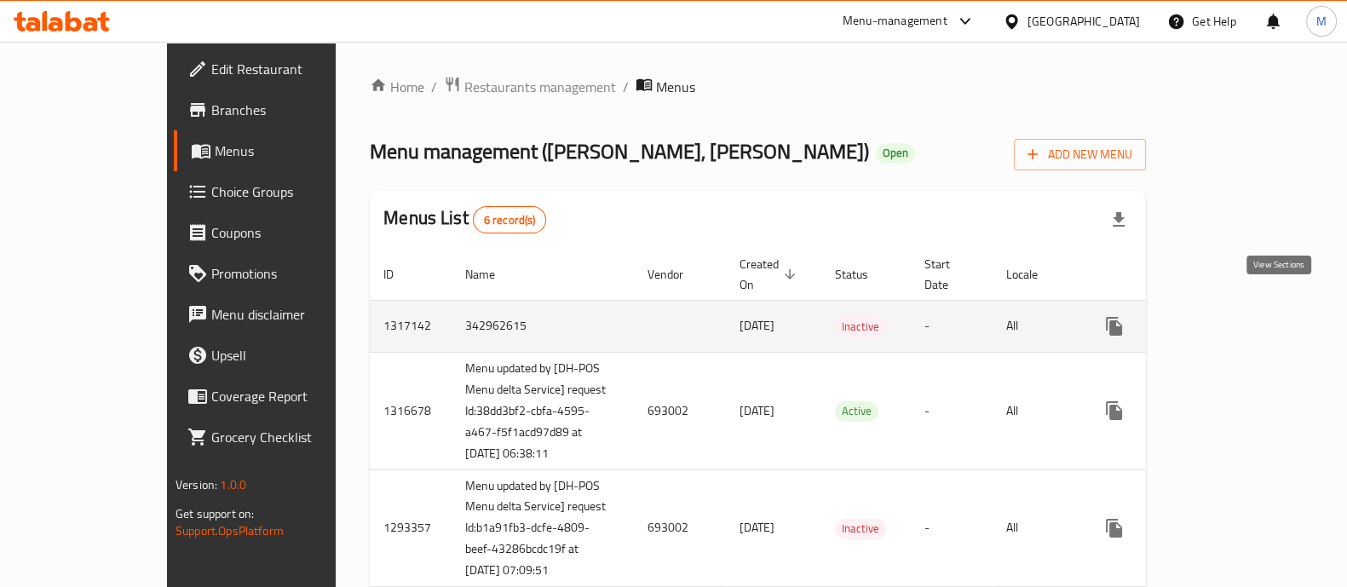
click at [1245, 319] on icon "enhanced table" at bounding box center [1237, 326] width 15 height 15
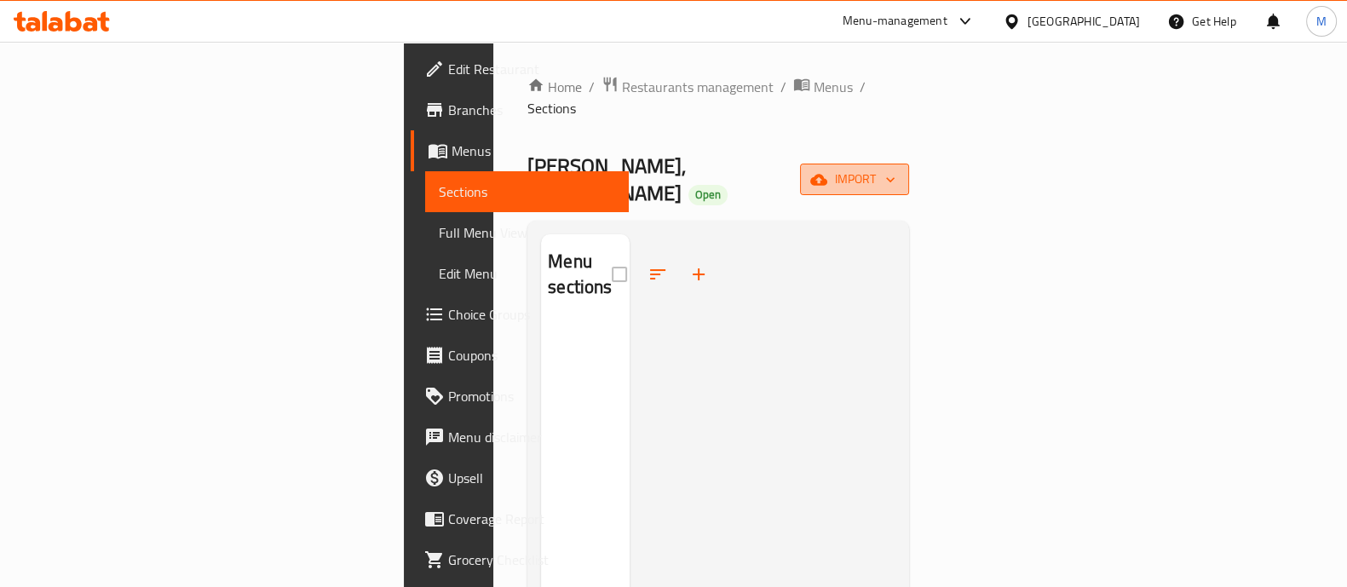
click at [896, 169] on span "import" at bounding box center [855, 179] width 82 height 21
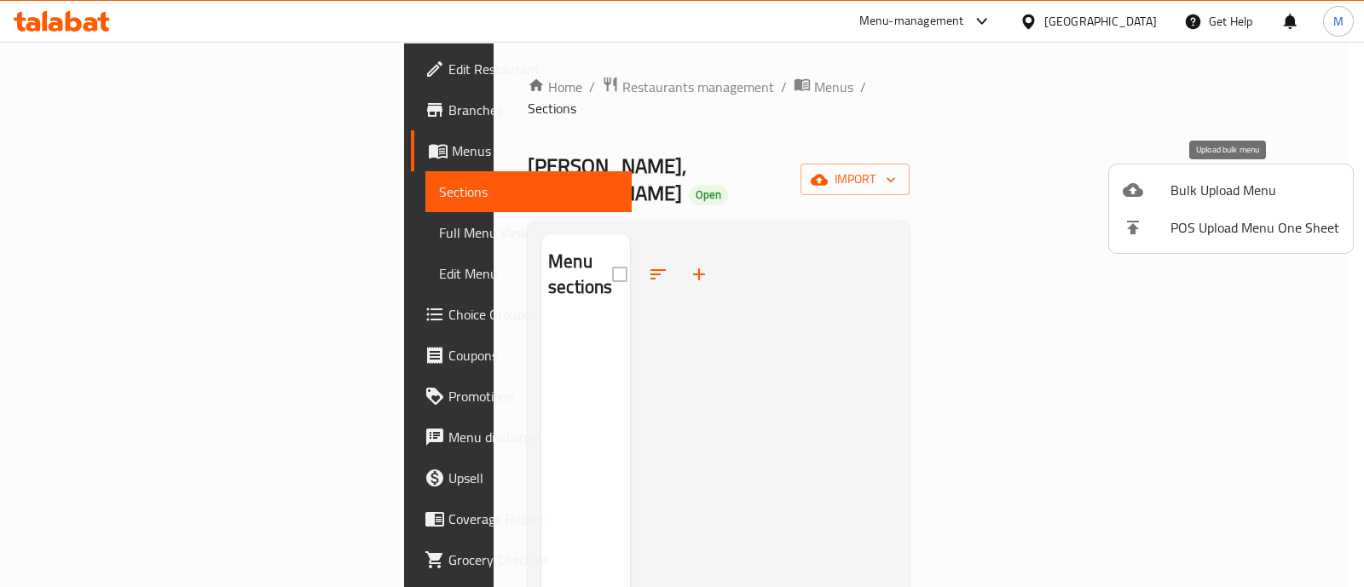
click at [1221, 196] on span "Bulk Upload Menu" at bounding box center [1254, 190] width 169 height 20
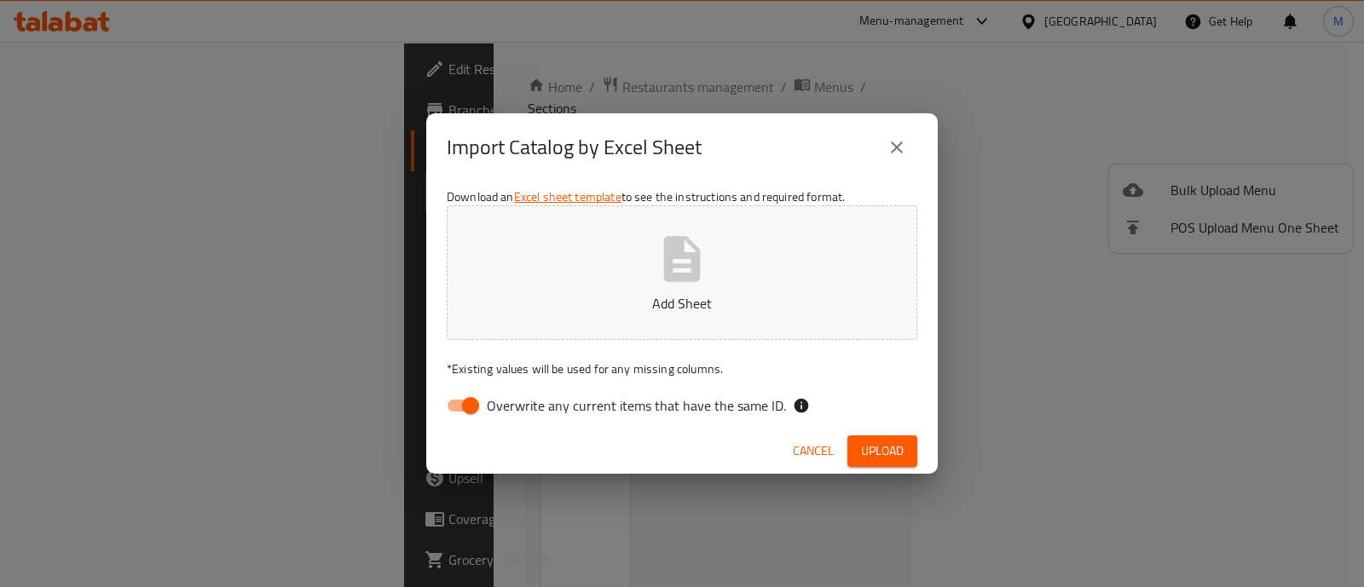
click at [676, 277] on icon "button" at bounding box center [682, 258] width 37 height 45
click at [861, 453] on span "Upload" at bounding box center [882, 451] width 43 height 21
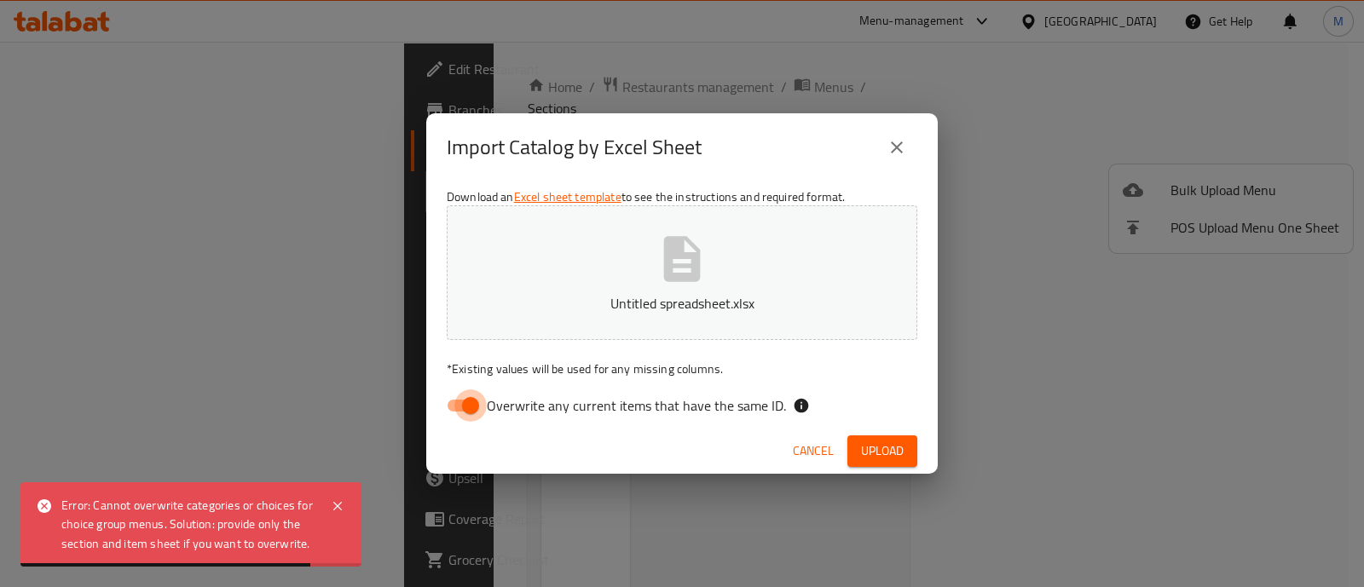
click at [475, 405] on input "Overwrite any current items that have the same ID." at bounding box center [470, 405] width 97 height 32
checkbox input "false"
click at [874, 458] on span "Upload" at bounding box center [882, 451] width 43 height 21
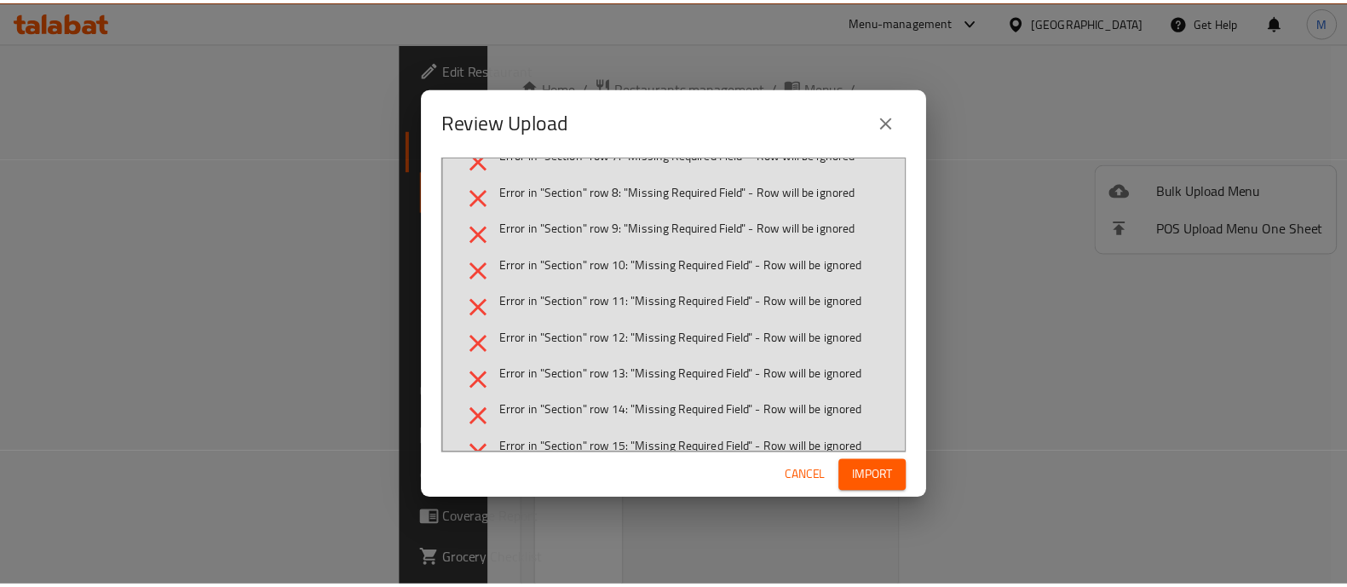
scroll to position [212, 0]
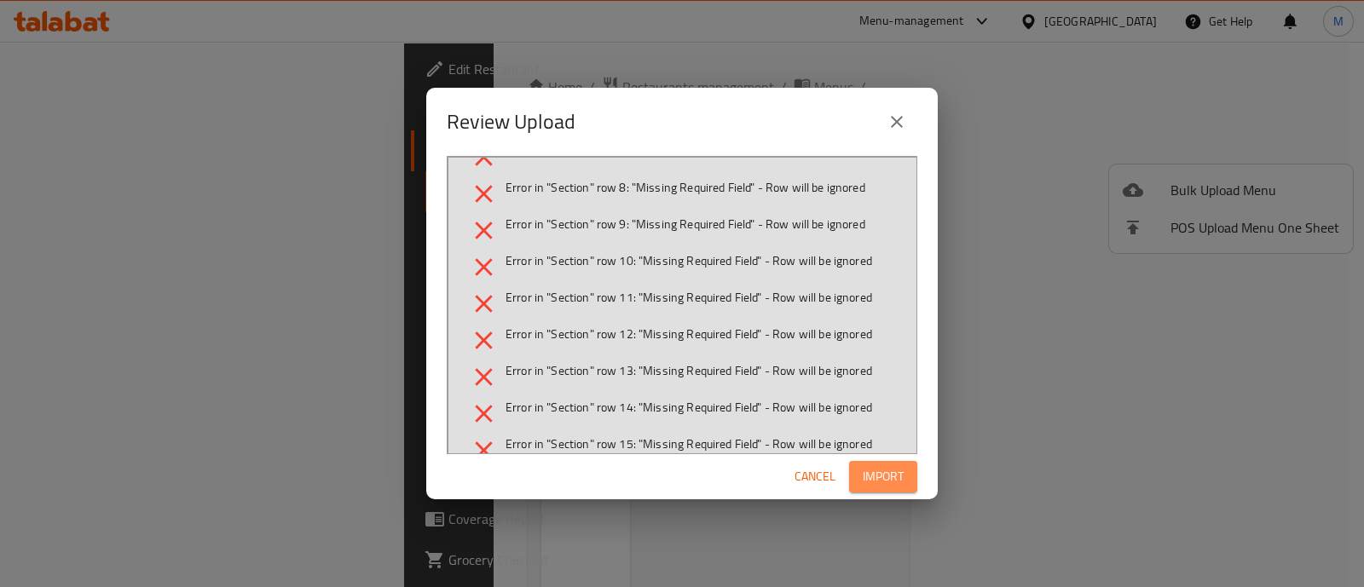
click at [886, 469] on span "Import" at bounding box center [882, 476] width 41 height 21
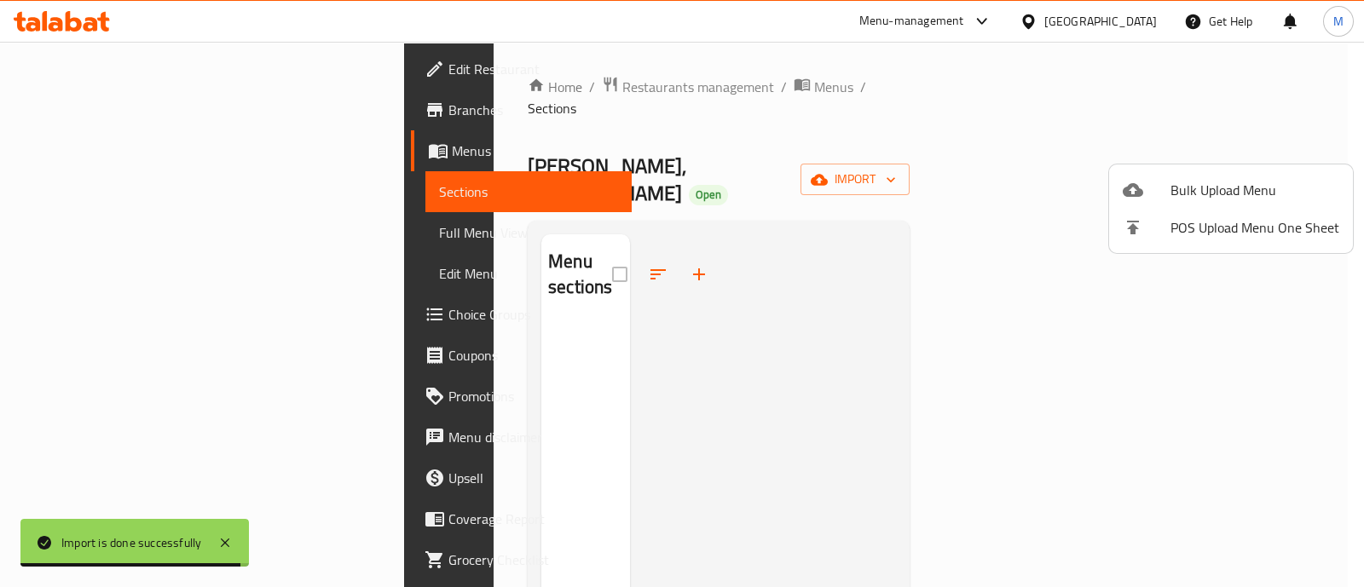
click at [796, 465] on div at bounding box center [682, 293] width 1364 height 587
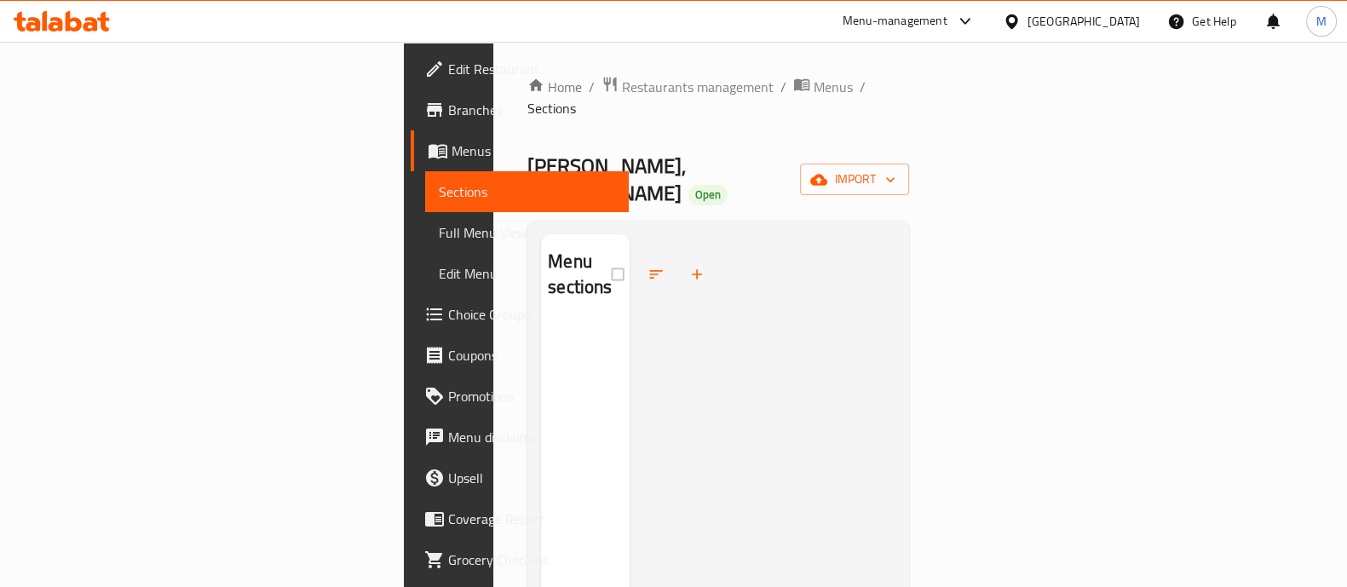
click at [541, 244] on div "Menu sections" at bounding box center [585, 274] width 89 height 81
click at [448, 320] on span "Choice Groups" at bounding box center [531, 314] width 167 height 20
click at [814, 90] on span "Menus" at bounding box center [833, 87] width 39 height 20
click at [896, 169] on span "import" at bounding box center [855, 179] width 82 height 21
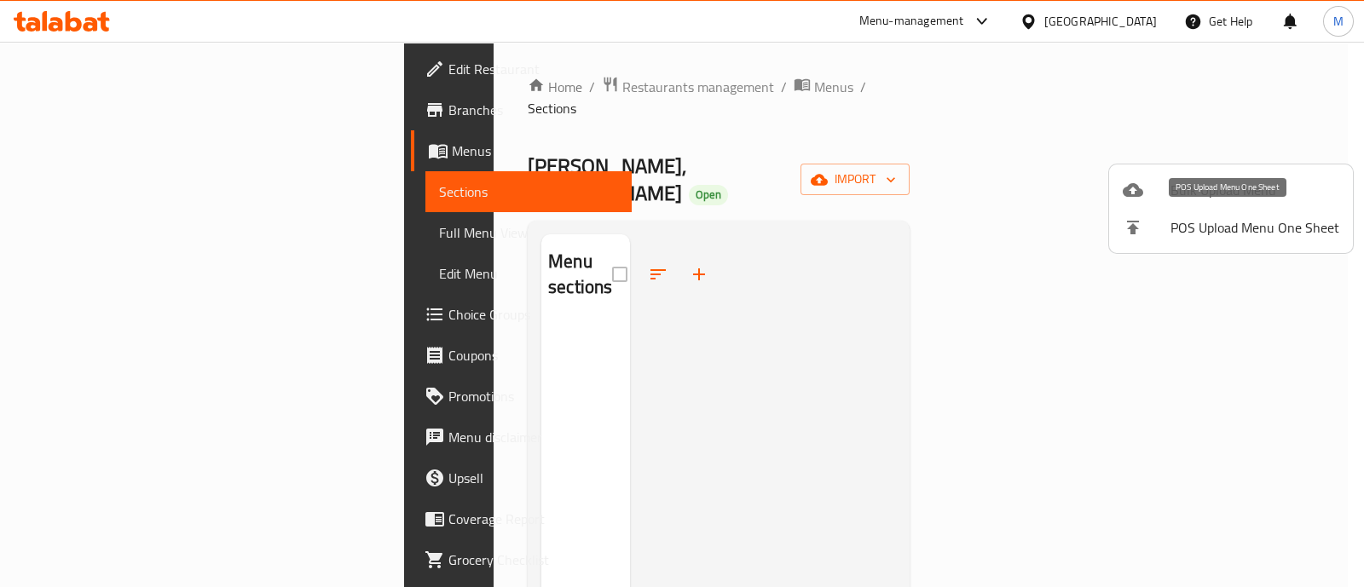
click at [1240, 199] on span "Bulk Upload Menu" at bounding box center [1254, 190] width 169 height 20
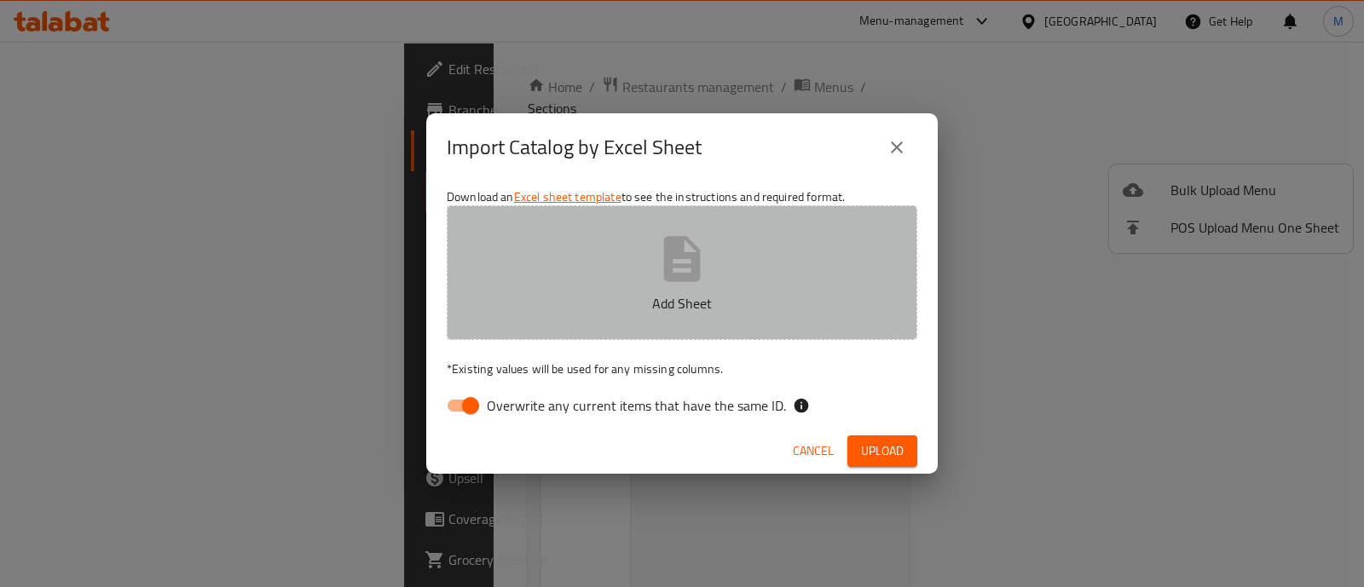
click at [758, 308] on p "Add Sheet" at bounding box center [682, 303] width 418 height 20
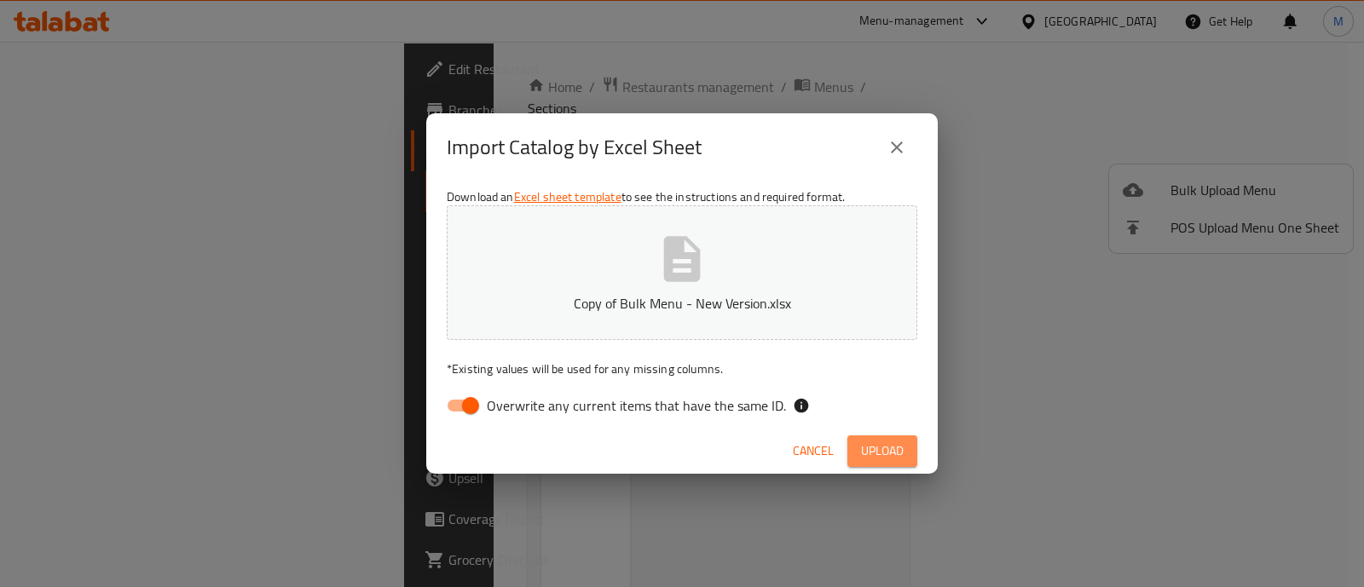
click at [875, 448] on span "Upload" at bounding box center [882, 451] width 43 height 21
click at [478, 406] on input "Overwrite any current items that have the same ID." at bounding box center [470, 405] width 97 height 32
checkbox input "false"
click at [862, 435] on button "Upload" at bounding box center [882, 451] width 70 height 32
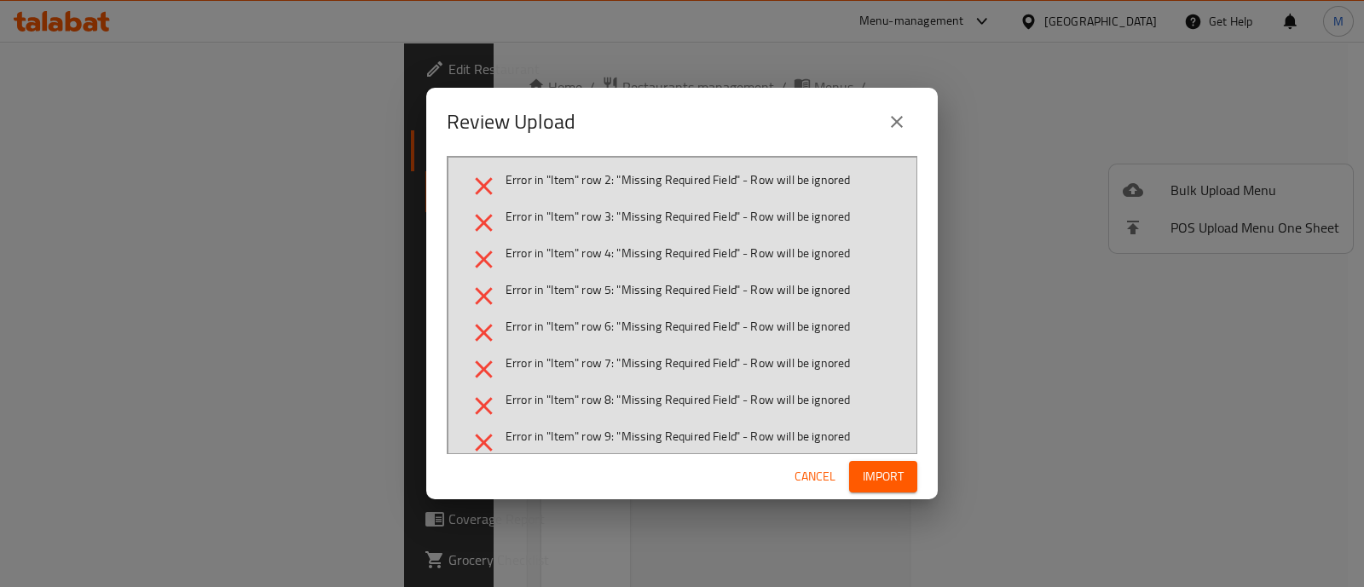
click at [868, 479] on span "Import" at bounding box center [882, 476] width 41 height 21
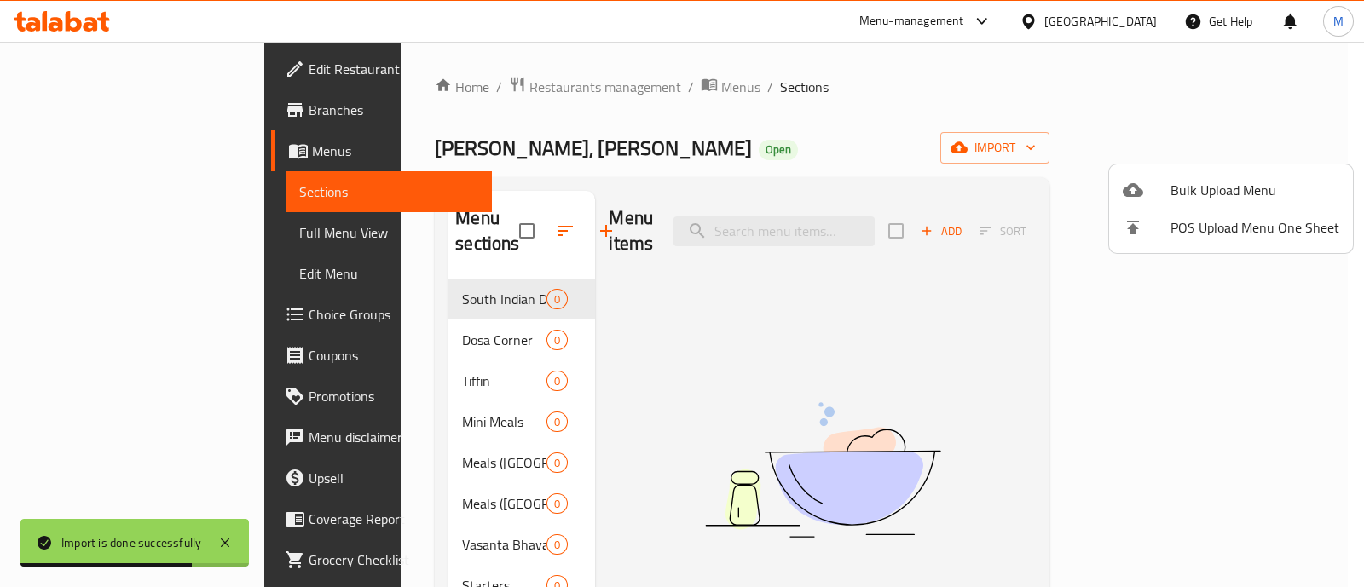
click at [995, 242] on div at bounding box center [682, 293] width 1364 height 587
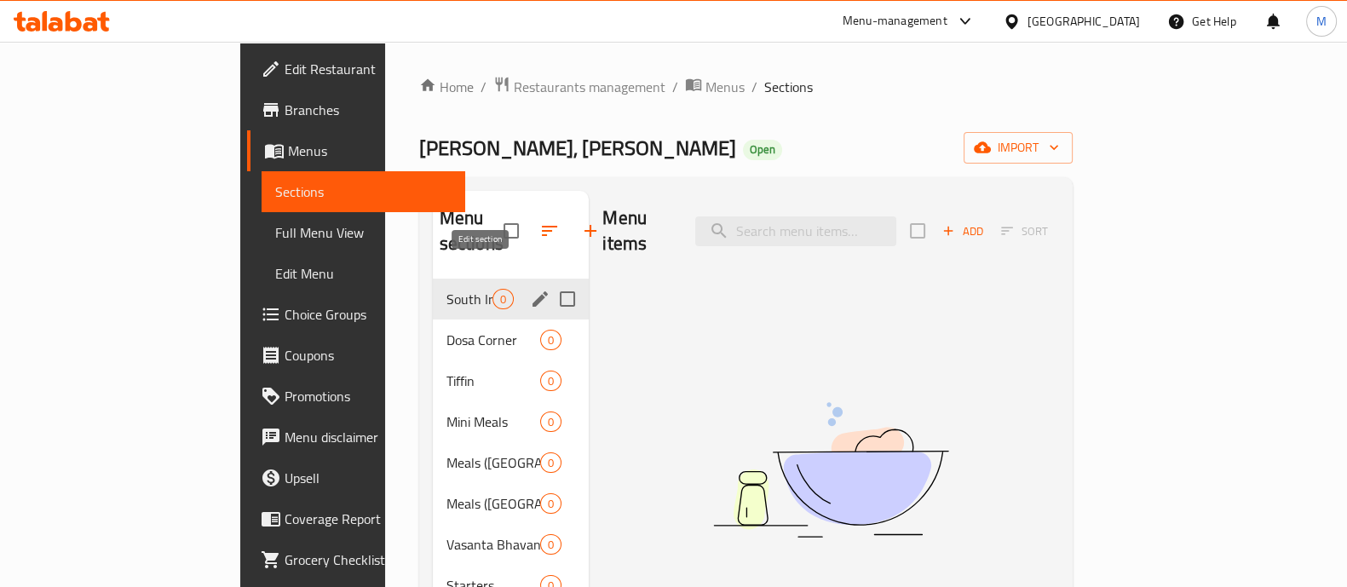
click at [530, 289] on icon "edit" at bounding box center [540, 299] width 20 height 20
click at [530, 330] on icon "edit" at bounding box center [540, 340] width 20 height 20
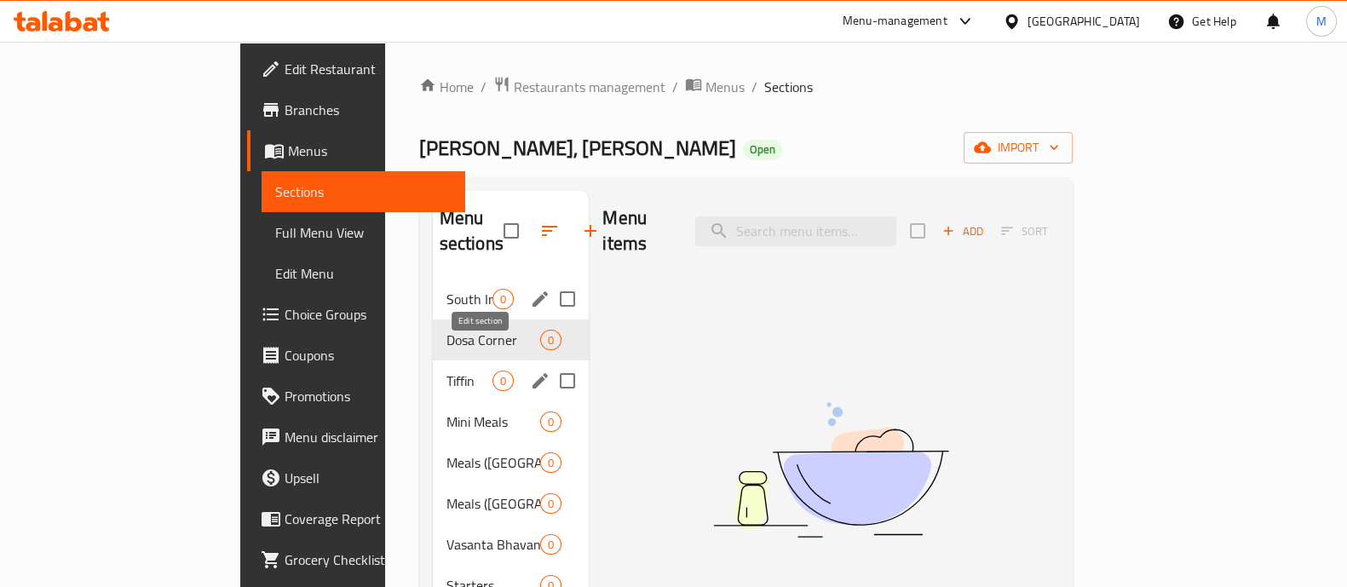
click at [533, 373] on icon "edit" at bounding box center [540, 380] width 15 height 15
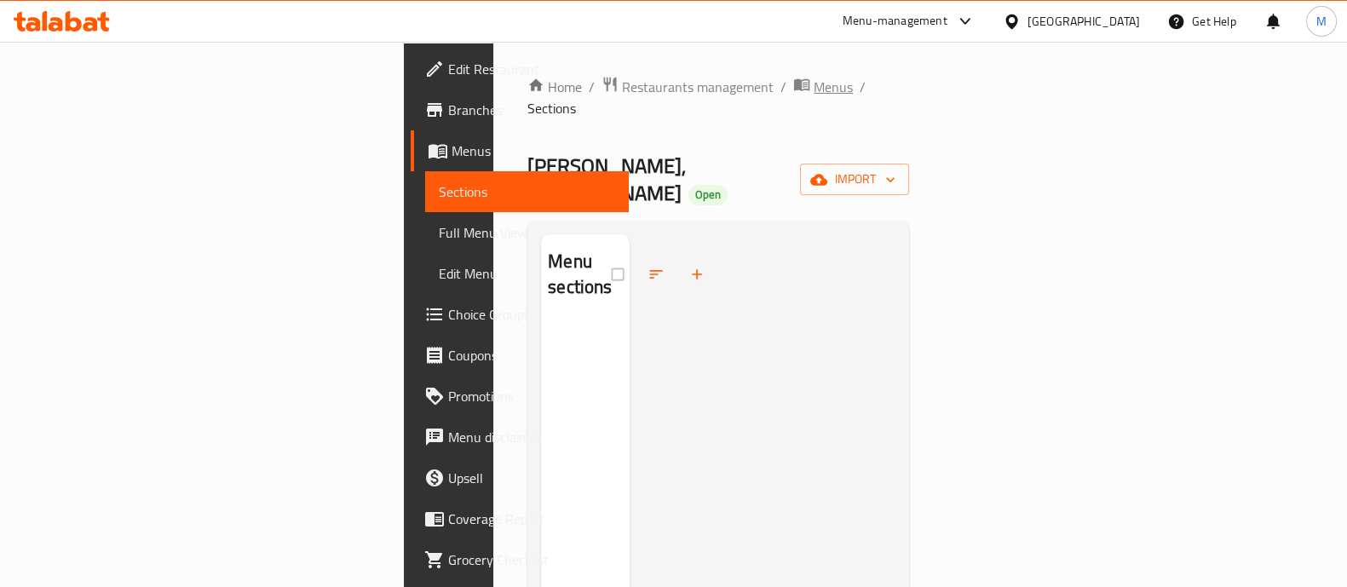
click at [814, 90] on span "Menus" at bounding box center [833, 87] width 39 height 20
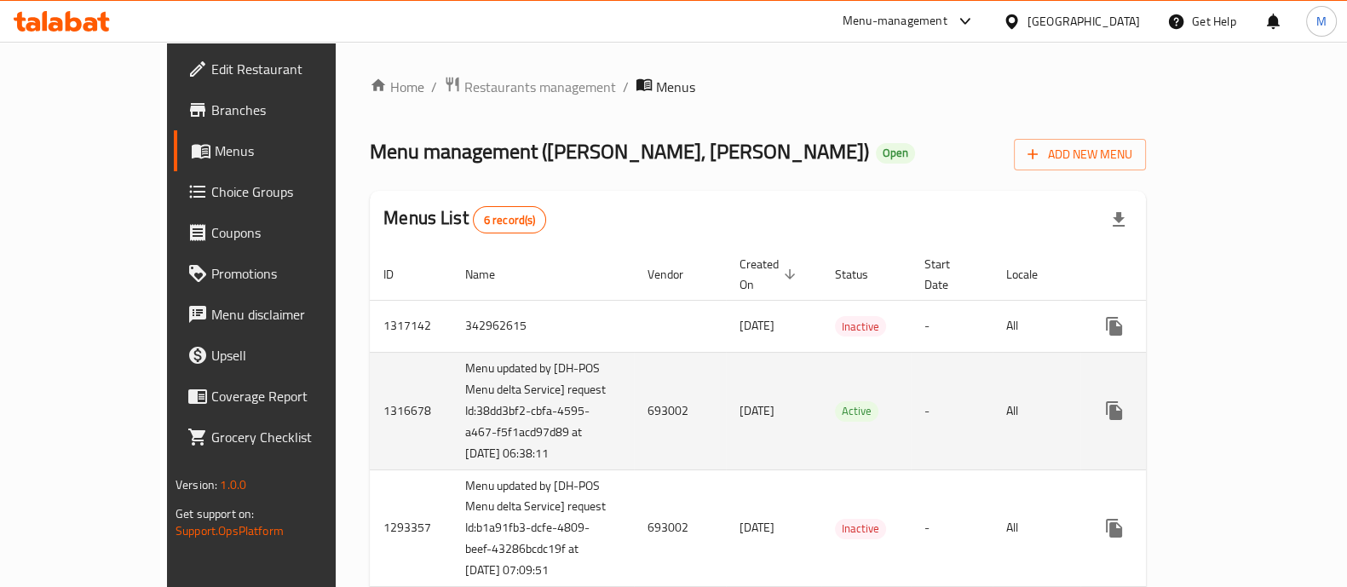
click at [1248, 401] on icon "enhanced table" at bounding box center [1237, 411] width 20 height 20
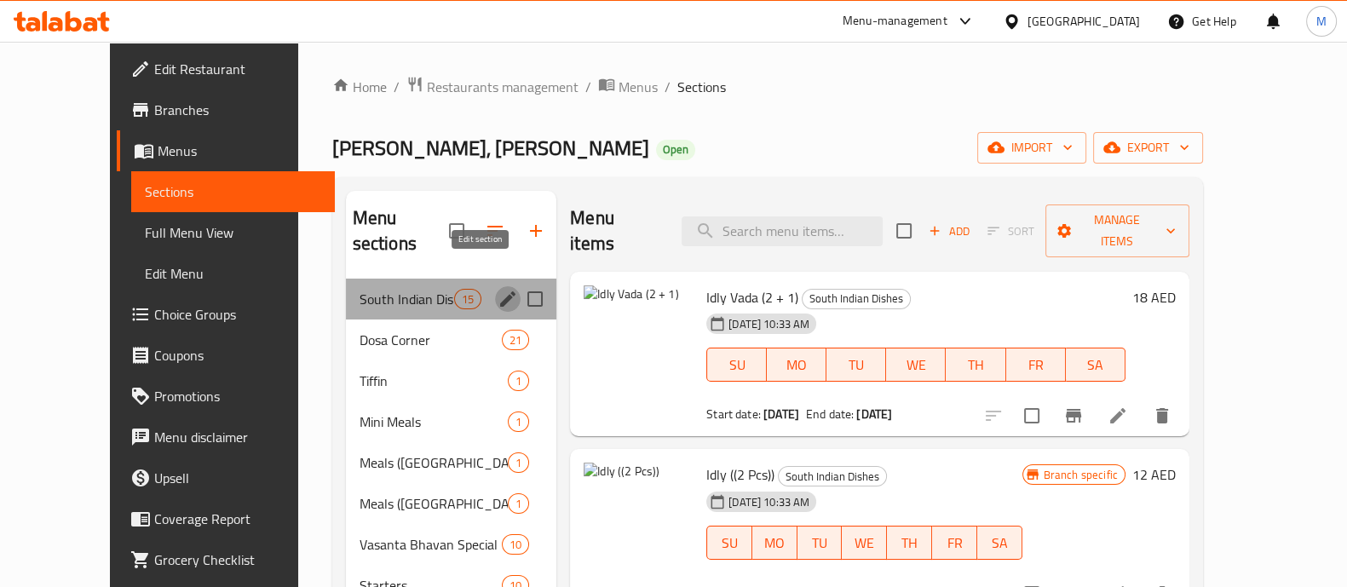
click at [498, 289] on icon "edit" at bounding box center [508, 299] width 20 height 20
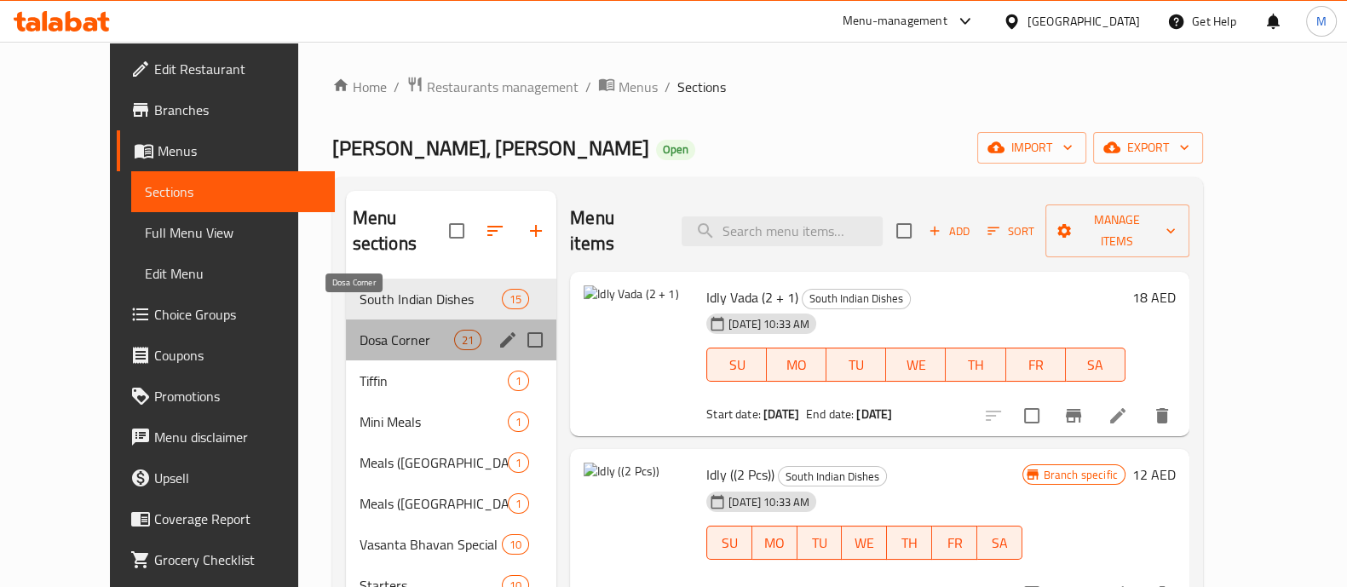
click at [360, 330] on span "Dosa Corner" at bounding box center [407, 340] width 95 height 20
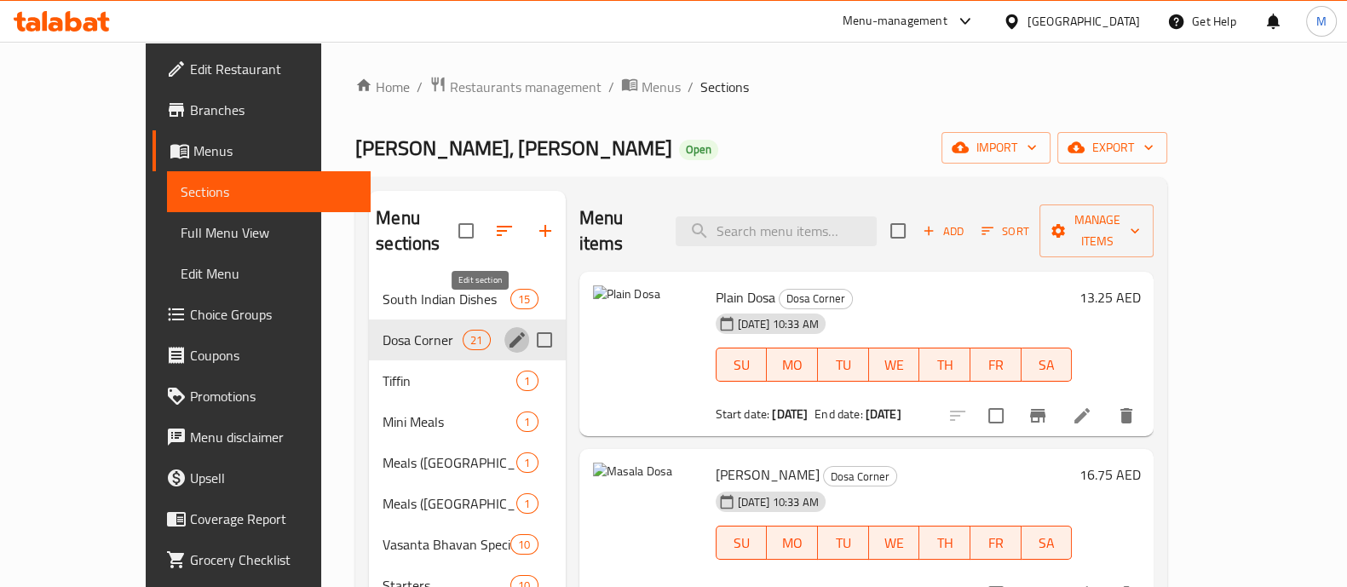
click at [510, 332] on icon "edit" at bounding box center [517, 339] width 15 height 15
